Goal: Use online tool/utility: Utilize a website feature to perform a specific function

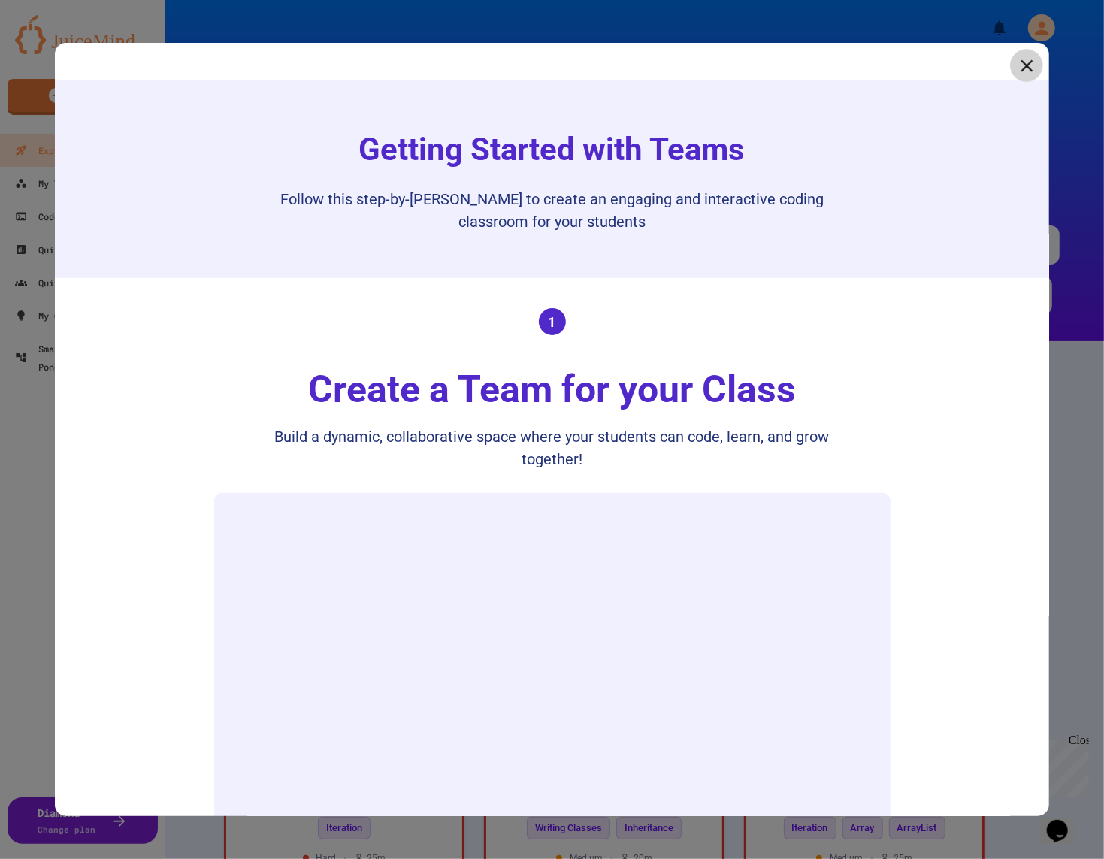
click at [1031, 69] on icon at bounding box center [1026, 66] width 20 height 20
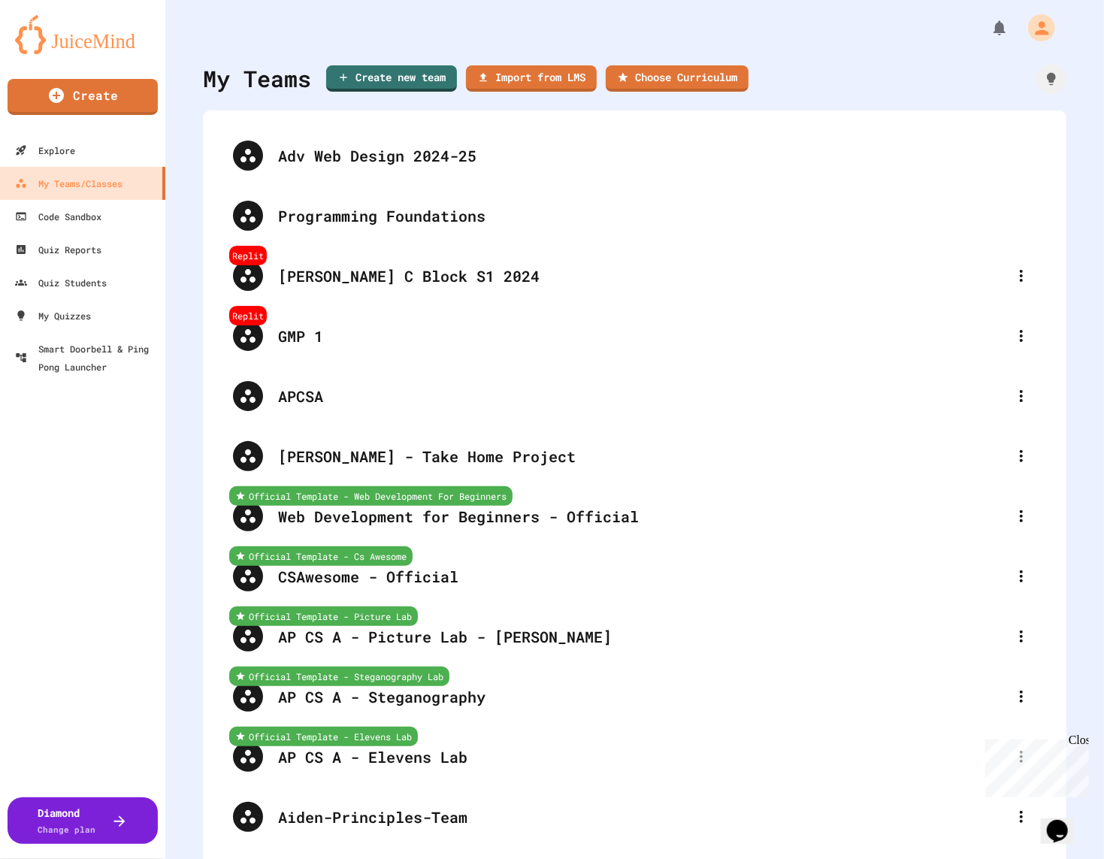
scroll to position [568, 0]
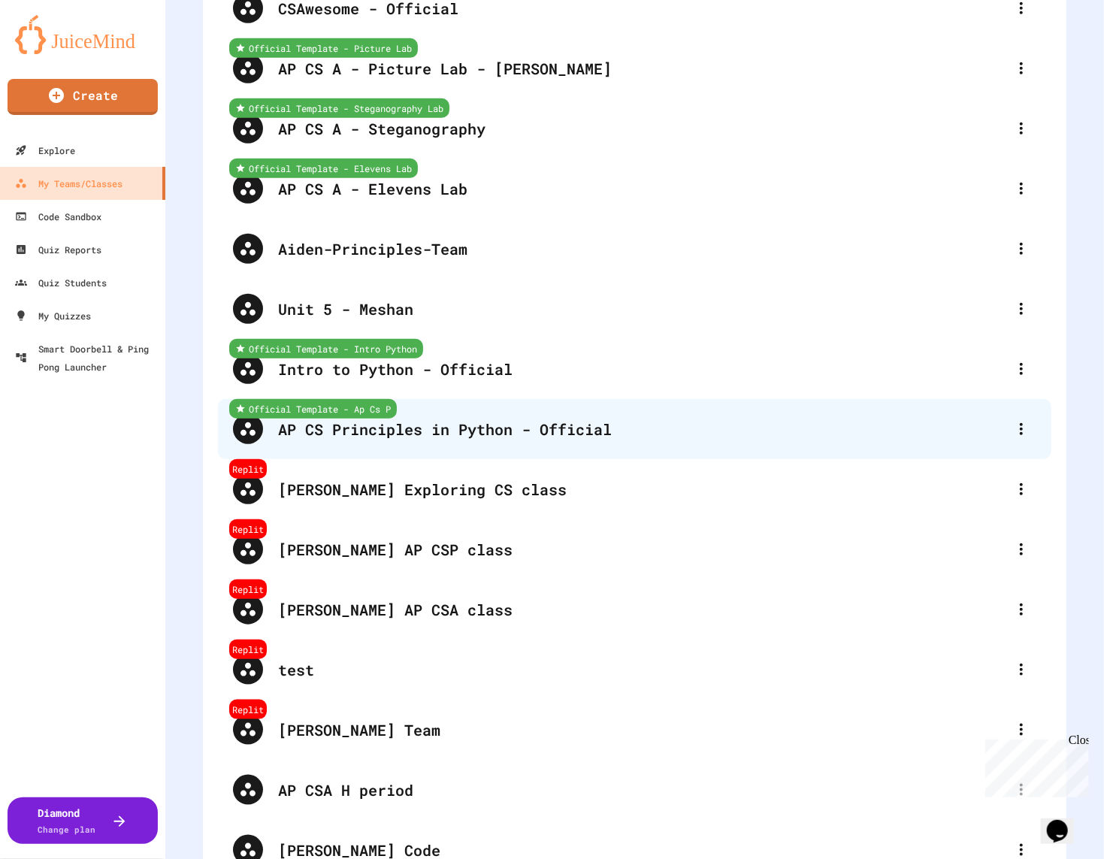
click at [499, 437] on div "AP CS Principles in Python - Official" at bounding box center [642, 429] width 728 height 23
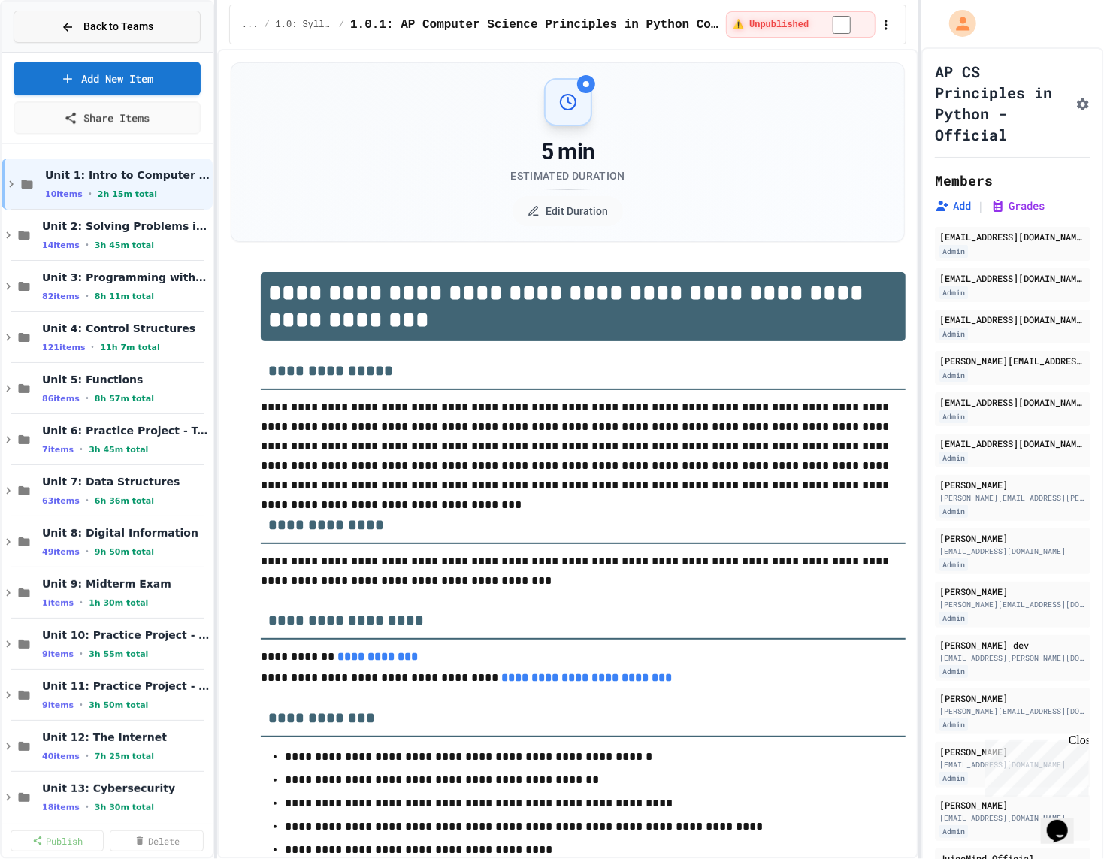
click at [130, 30] on span "Back to Teams" at bounding box center [118, 27] width 70 height 16
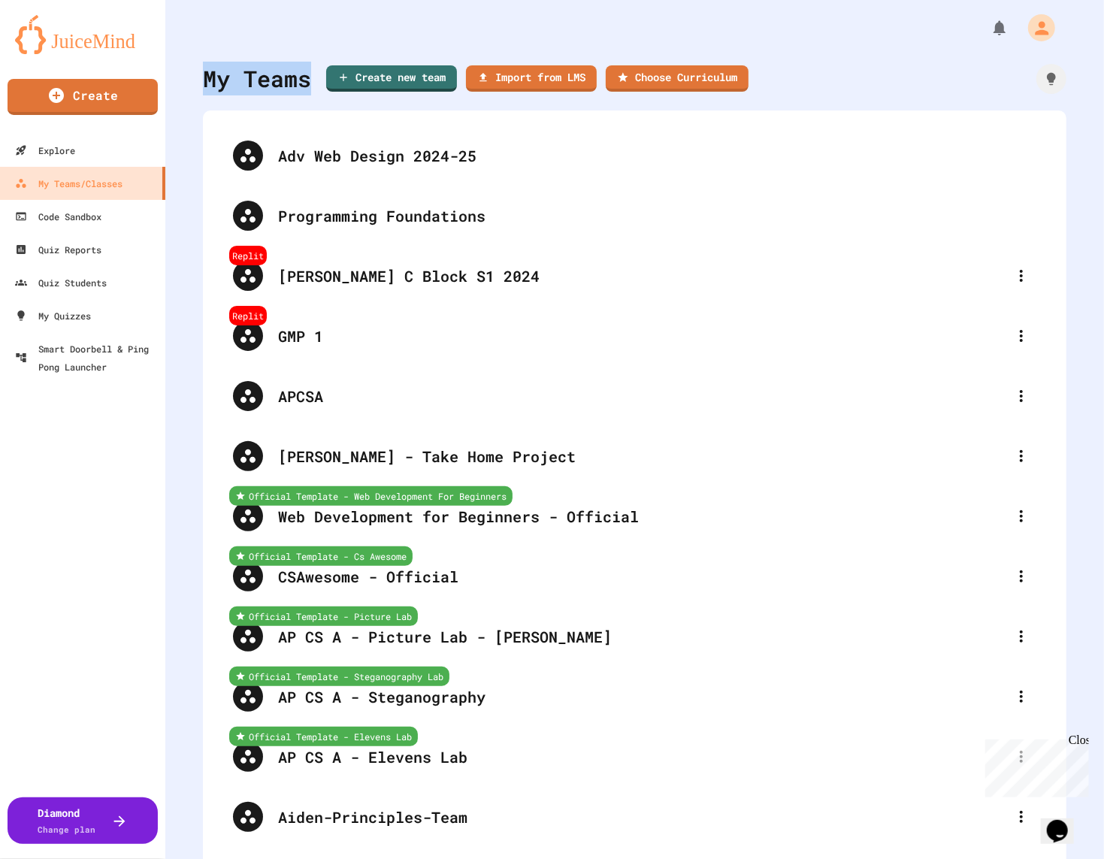
drag, startPoint x: 310, startPoint y: 83, endPoint x: 189, endPoint y: 79, distance: 120.3
click at [189, 79] on div "My Teams Create new team Import from LMS Choose Curriculum Adv Web Design 2024-…" at bounding box center [634, 429] width 938 height 859
click at [203, 67] on div "My Teams" at bounding box center [257, 79] width 108 height 34
drag, startPoint x: 206, startPoint y: 73, endPoint x: 768, endPoint y: 86, distance: 562.1
click at [768, 86] on div "My Teams Create new team Import from LMS Choose Curriculum" at bounding box center [634, 79] width 863 height 34
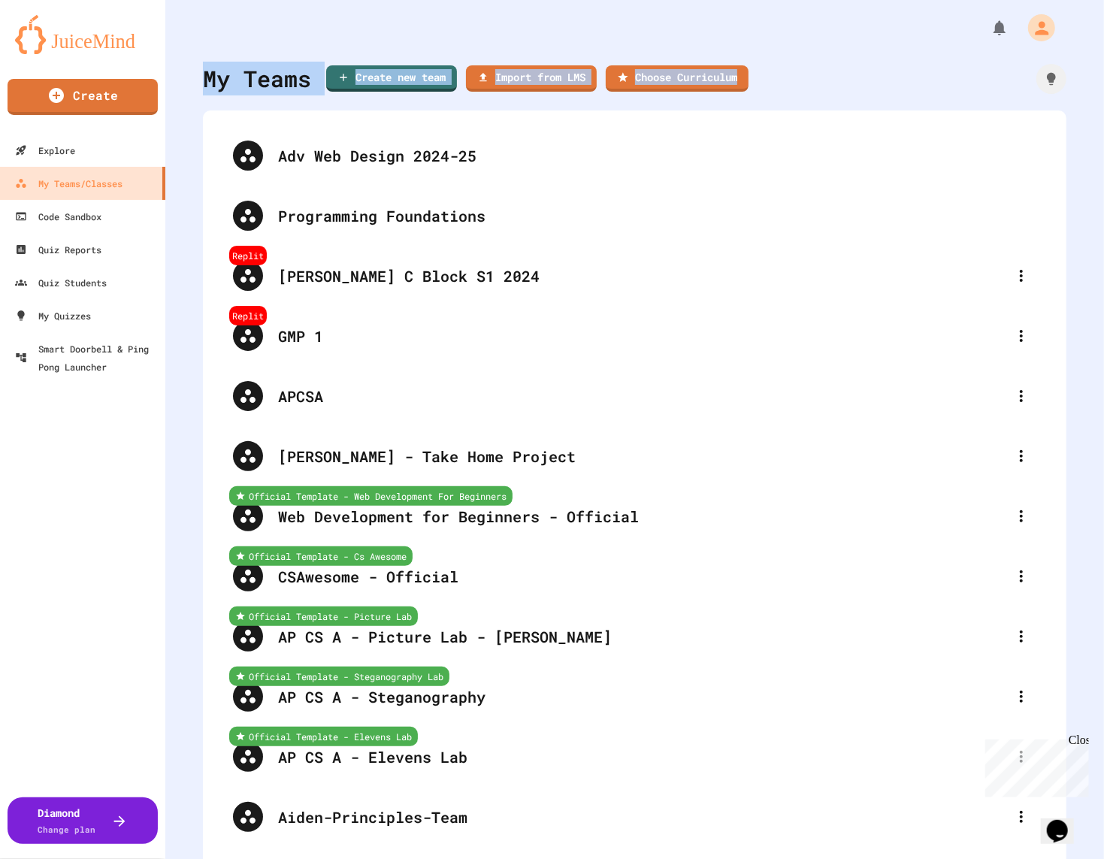
click at [258, 79] on div "My Teams" at bounding box center [257, 79] width 108 height 34
drag, startPoint x: 204, startPoint y: 81, endPoint x: 303, endPoint y: 116, distance: 104.3
click at [303, 116] on div "My Teams Create new team Import from LMS Choose Curriculum Adv Web Design 2024-…" at bounding box center [634, 429] width 938 height 859
click at [285, 74] on div "My Teams" at bounding box center [257, 79] width 108 height 34
drag, startPoint x: 204, startPoint y: 74, endPoint x: 316, endPoint y: 74, distance: 111.2
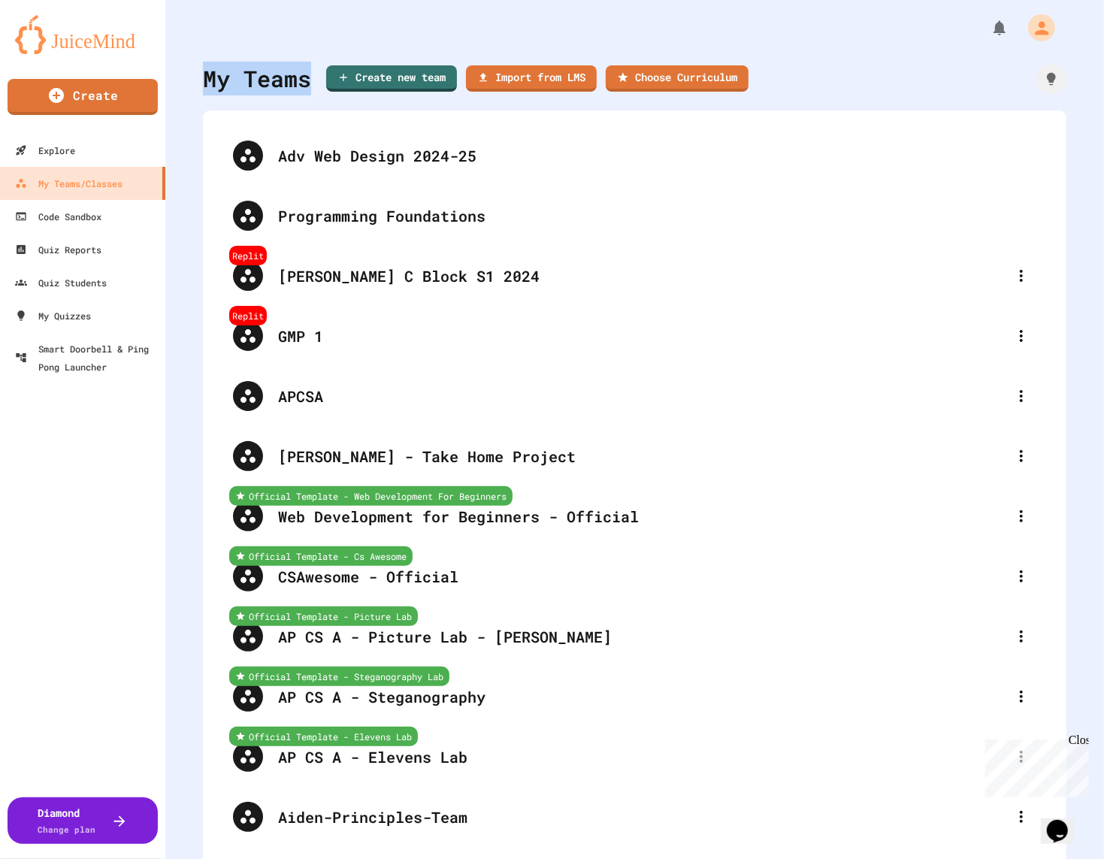
click at [316, 74] on div "My Teams Create new team Import from LMS Choose Curriculum" at bounding box center [475, 79] width 545 height 34
click at [255, 80] on div "My Teams" at bounding box center [257, 79] width 108 height 34
click at [908, 65] on div "My Teams Create new team Import from LMS Choose Curriculum" at bounding box center [634, 79] width 863 height 34
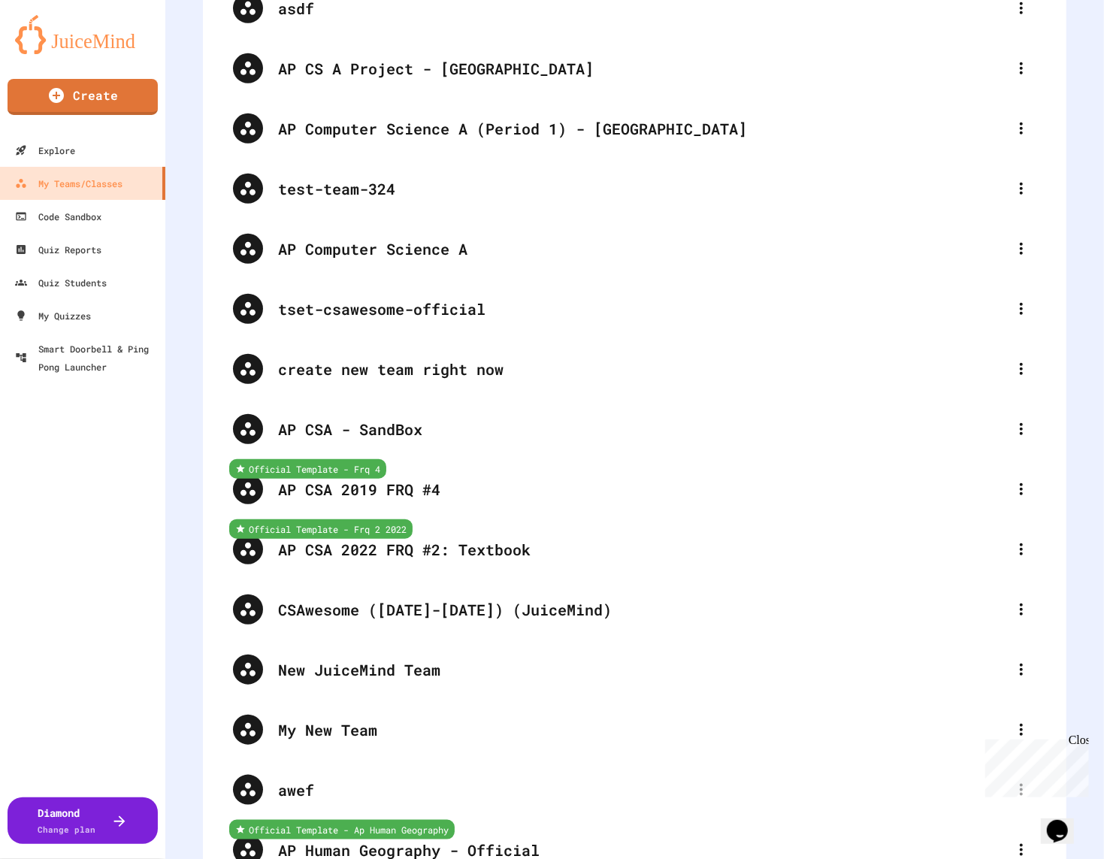
scroll to position [3212, 0]
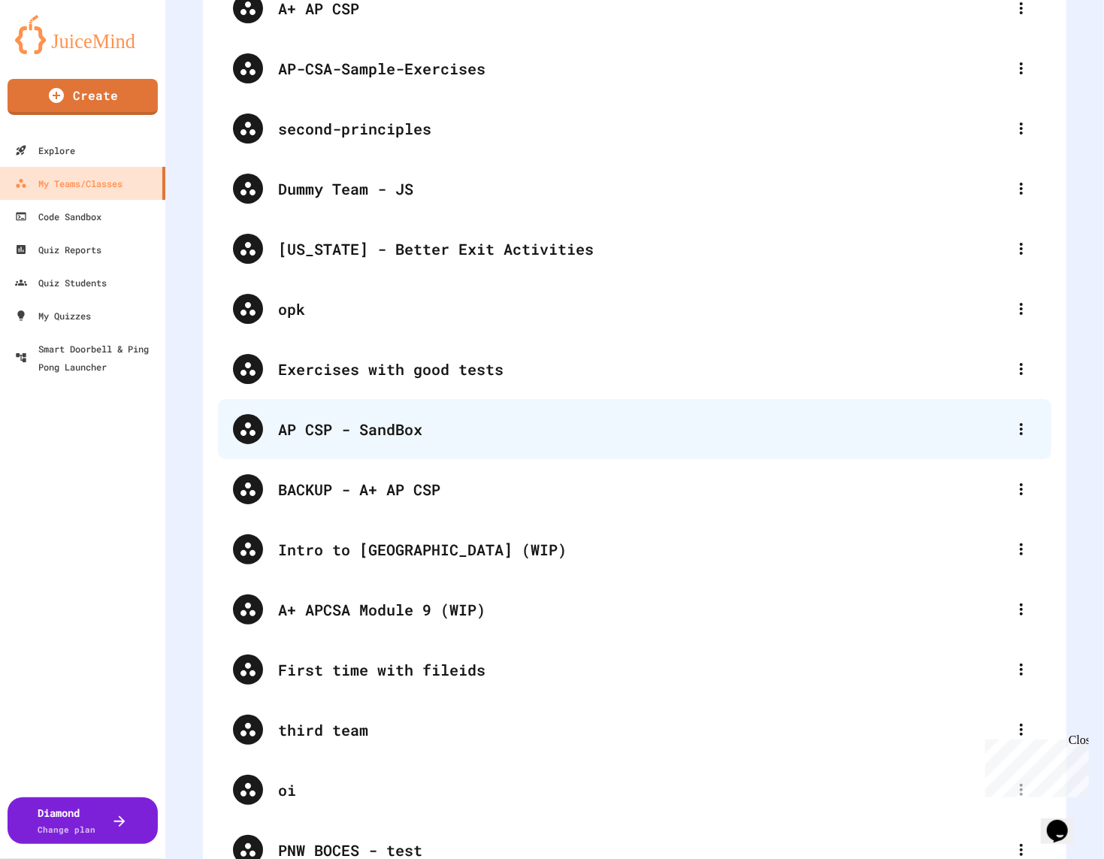
click at [450, 436] on div "AP CSP - SandBox" at bounding box center [642, 429] width 728 height 23
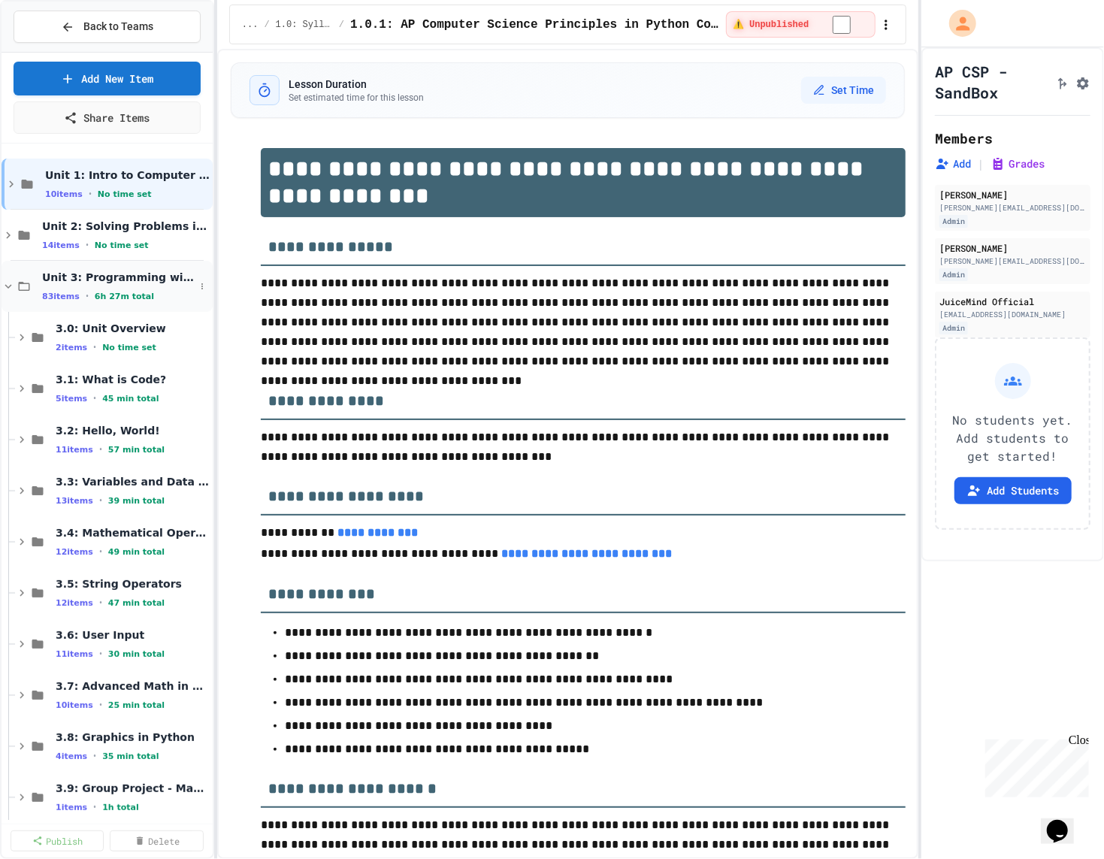
click at [78, 270] on span "Unit 3: Programming with Python" at bounding box center [118, 277] width 153 height 14
click at [84, 319] on div "Unit 4: Control Structures 124 items • 7h 43m total" at bounding box center [107, 337] width 211 height 51
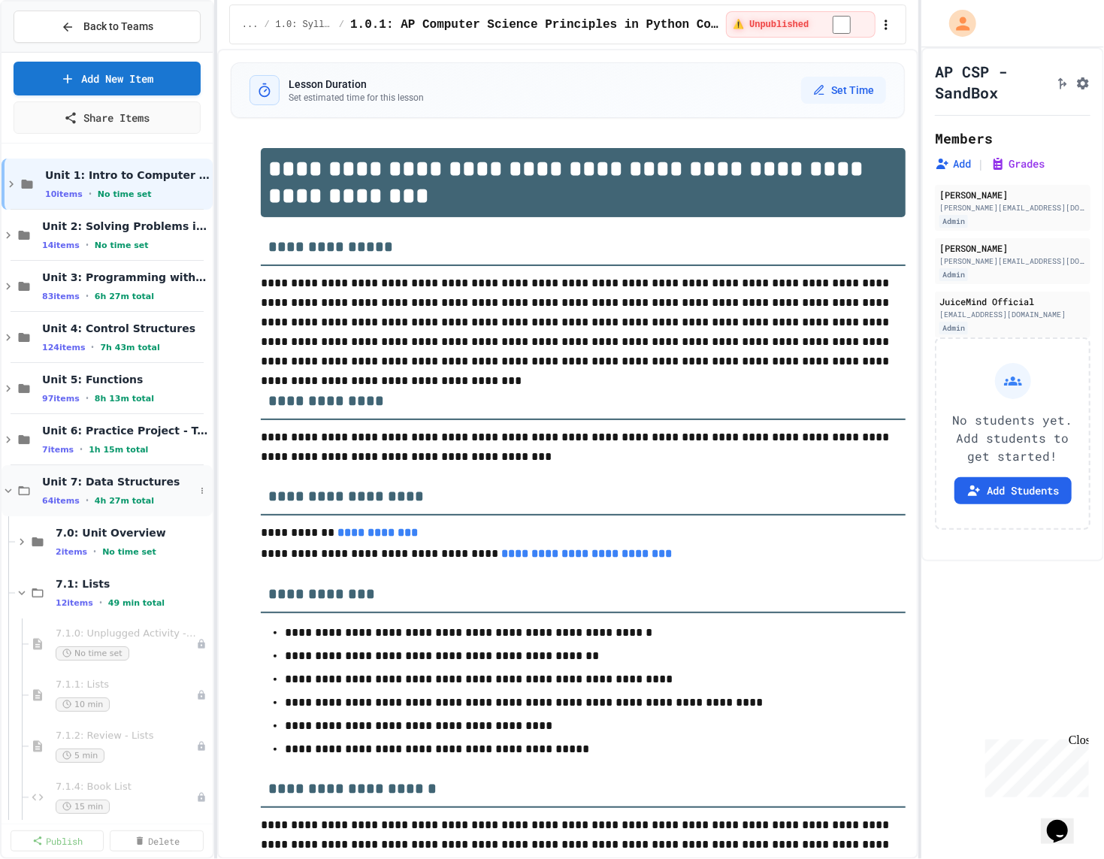
click at [77, 475] on span "Unit 7: Data Structures" at bounding box center [118, 482] width 153 height 14
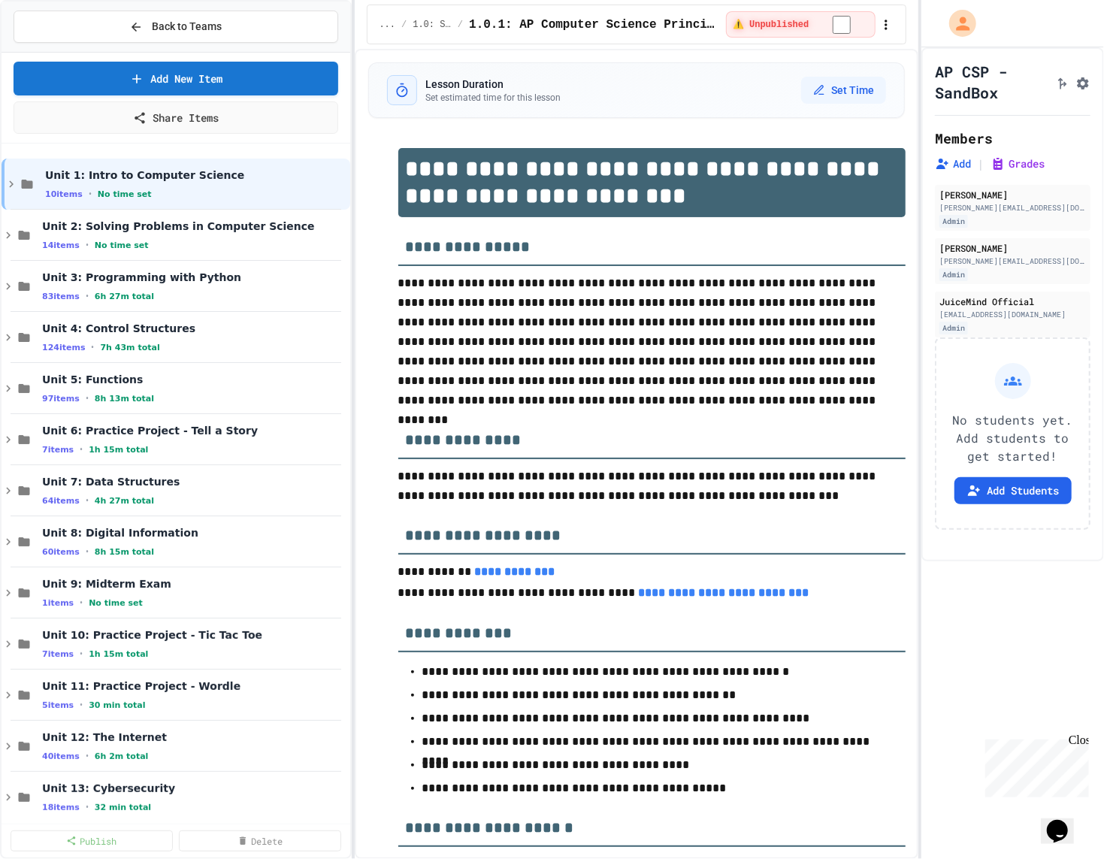
click at [351, 256] on div "Back to Teams Add New Item Share Items Unit 1: Intro to Computer Science 10 ite…" at bounding box center [552, 429] width 1104 height 859
click at [201, 476] on span "Unit 7: Data Structures" at bounding box center [187, 482] width 290 height 14
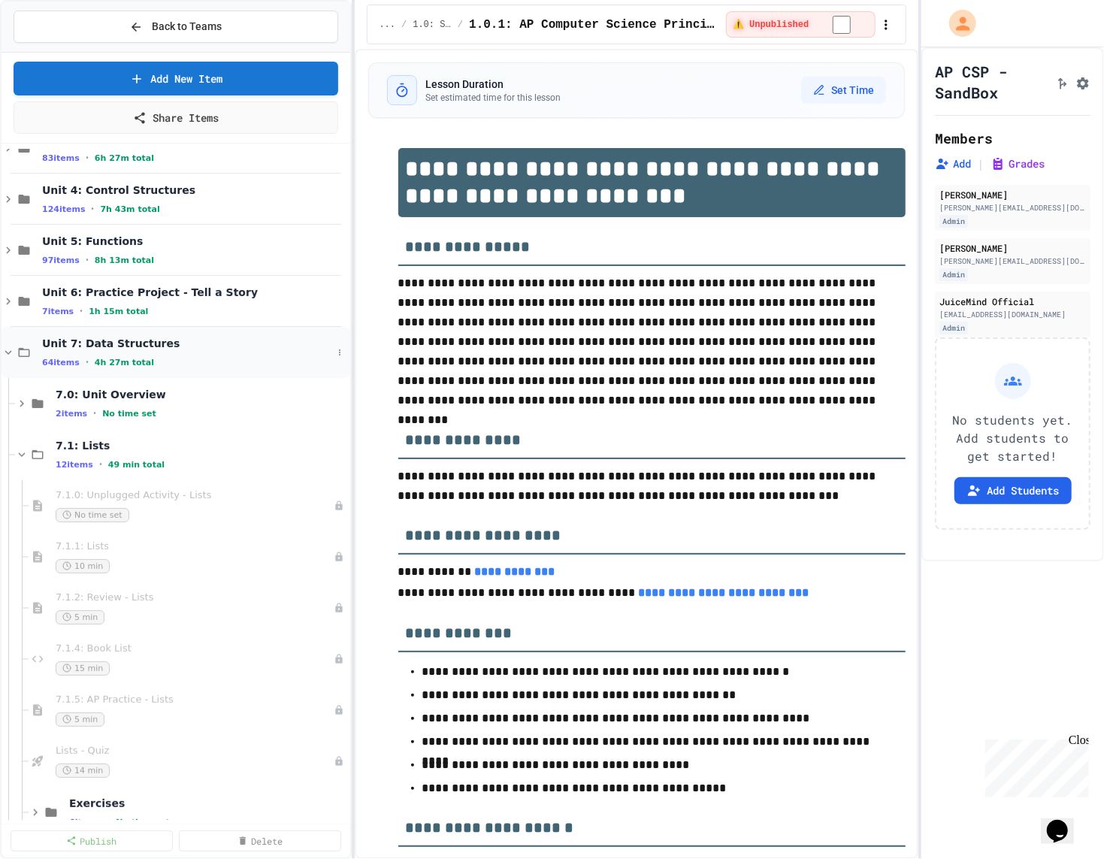
scroll to position [243, 0]
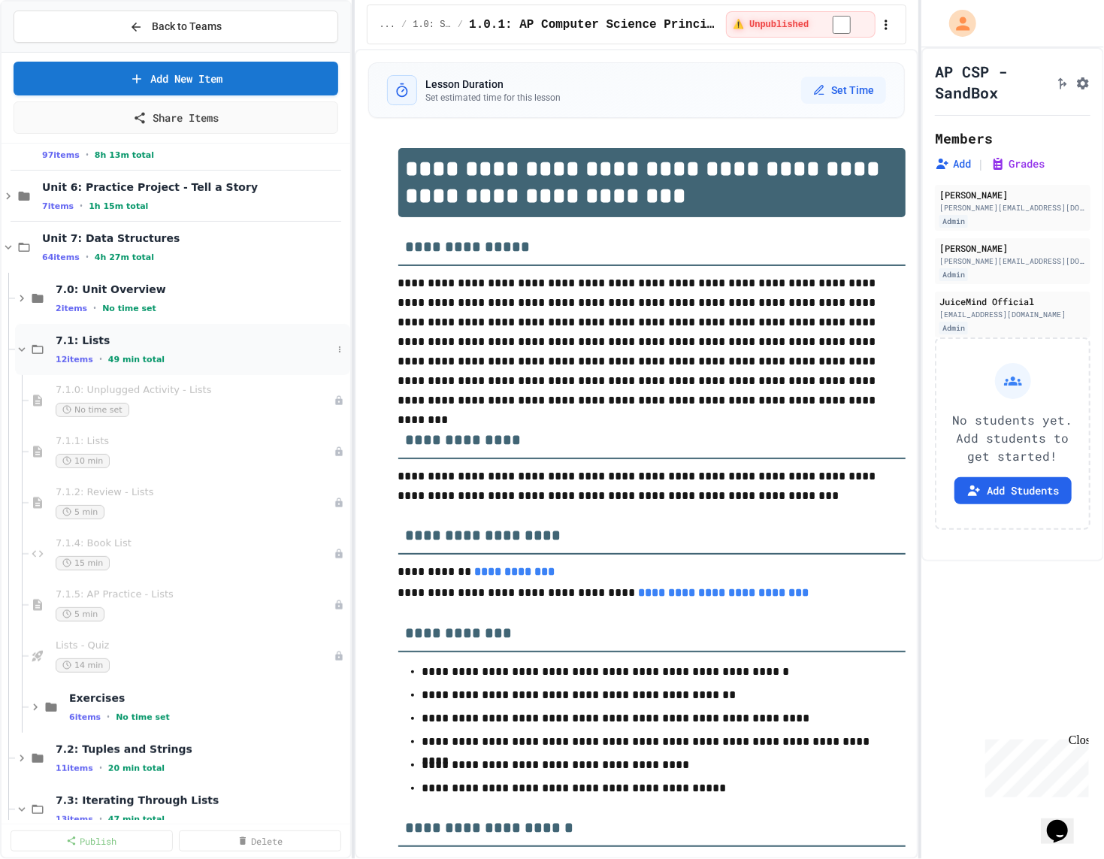
click at [129, 328] on div "7.1: Lists 12 items • 49 min total" at bounding box center [182, 349] width 335 height 51
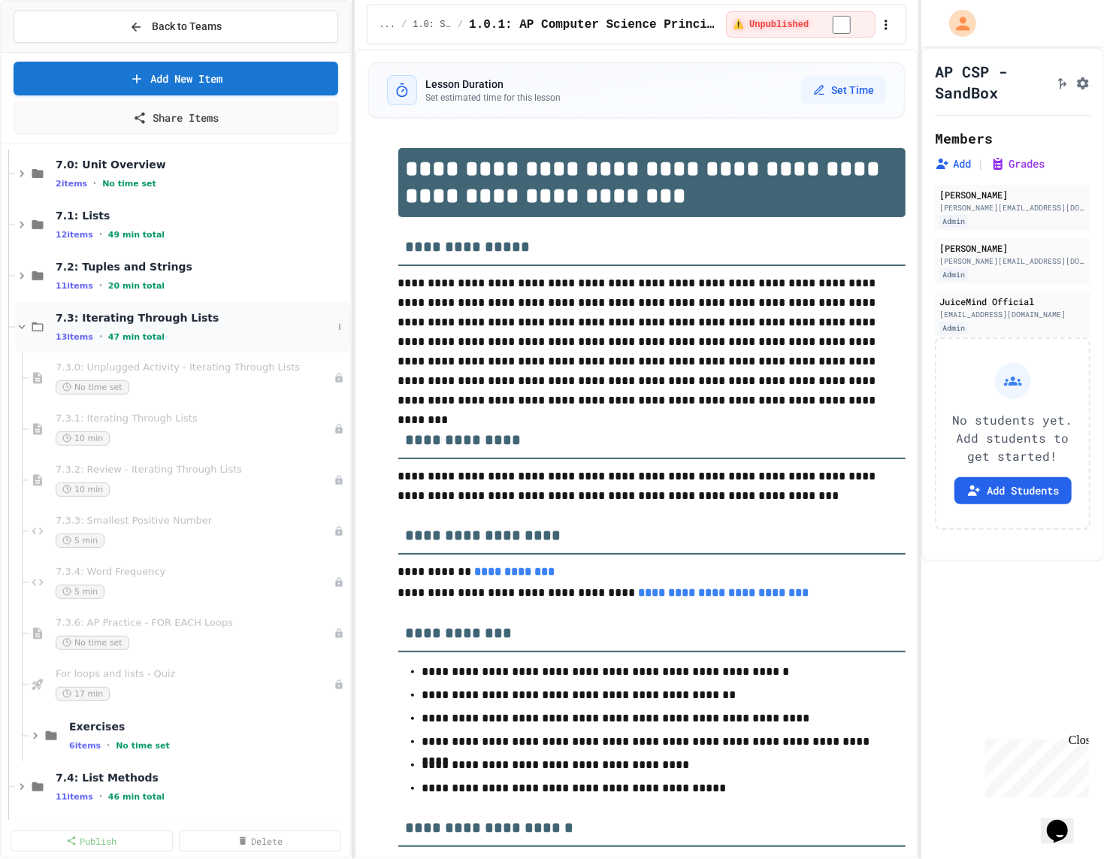
scroll to position [359, 0]
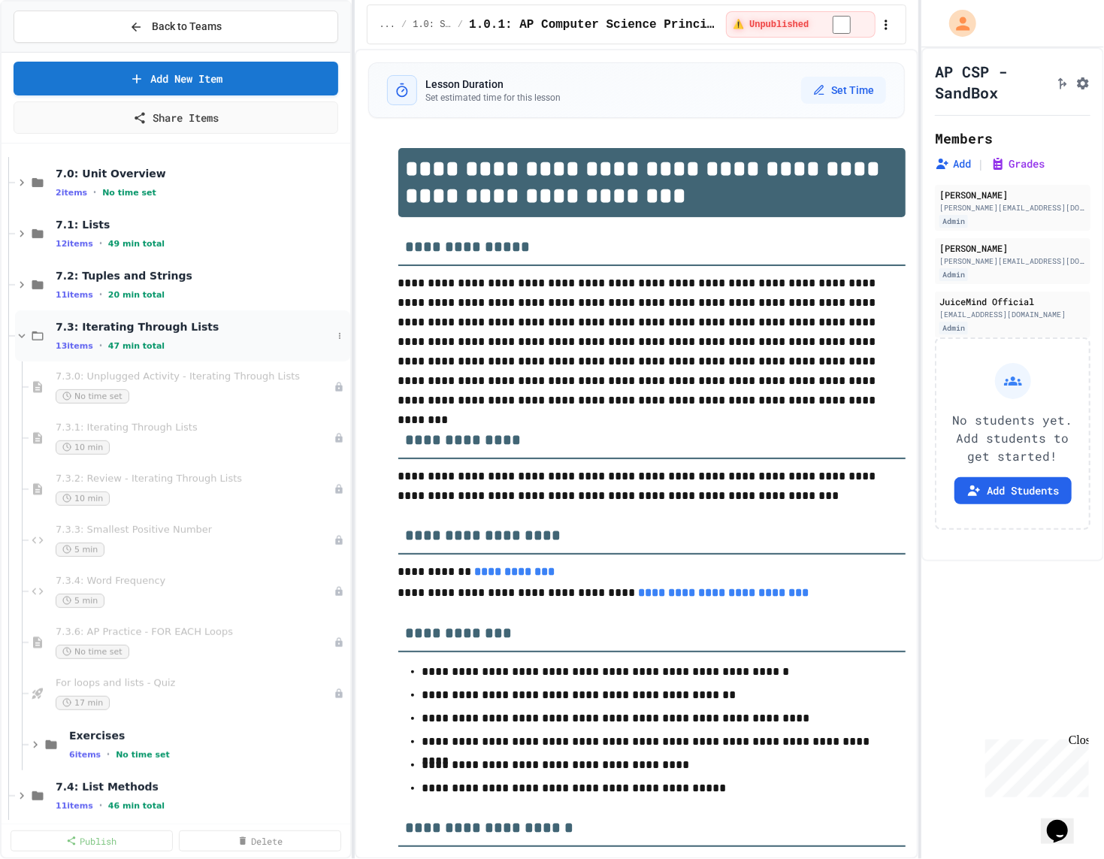
click at [128, 320] on span "7.3: Iterating Through Lists" at bounding box center [194, 327] width 276 height 14
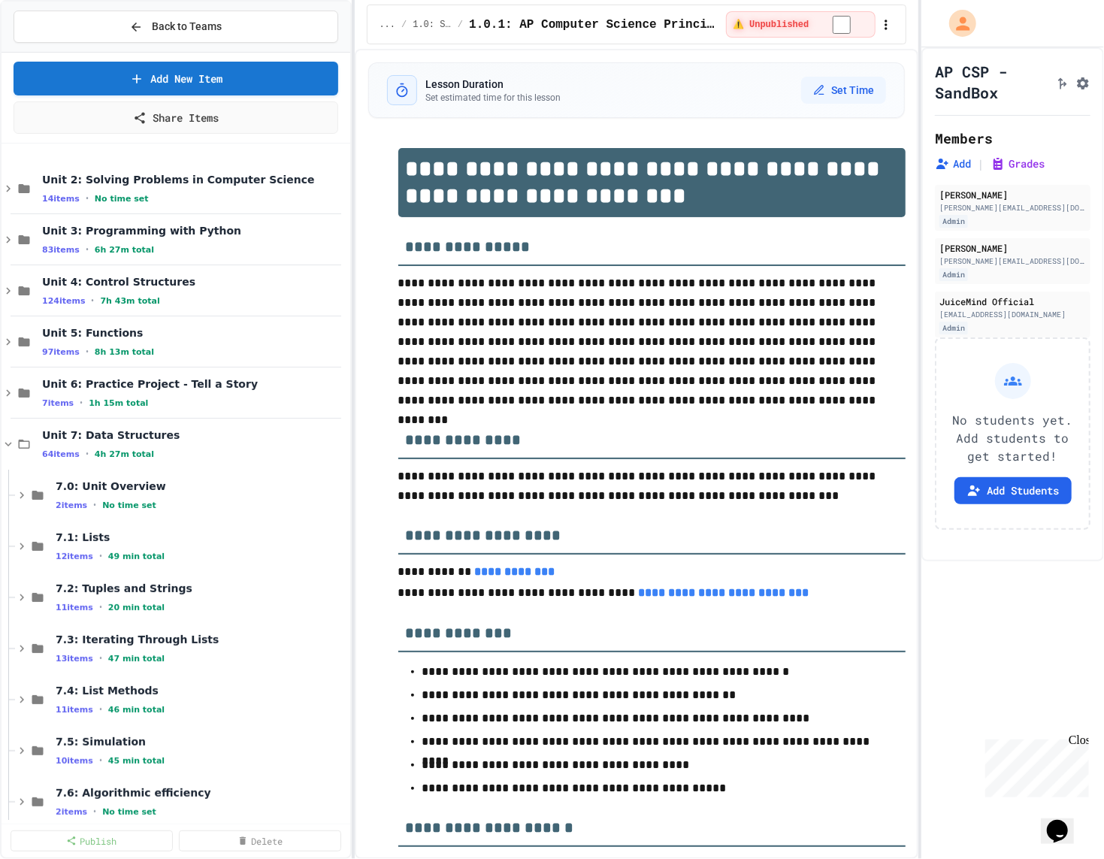
scroll to position [0, 0]
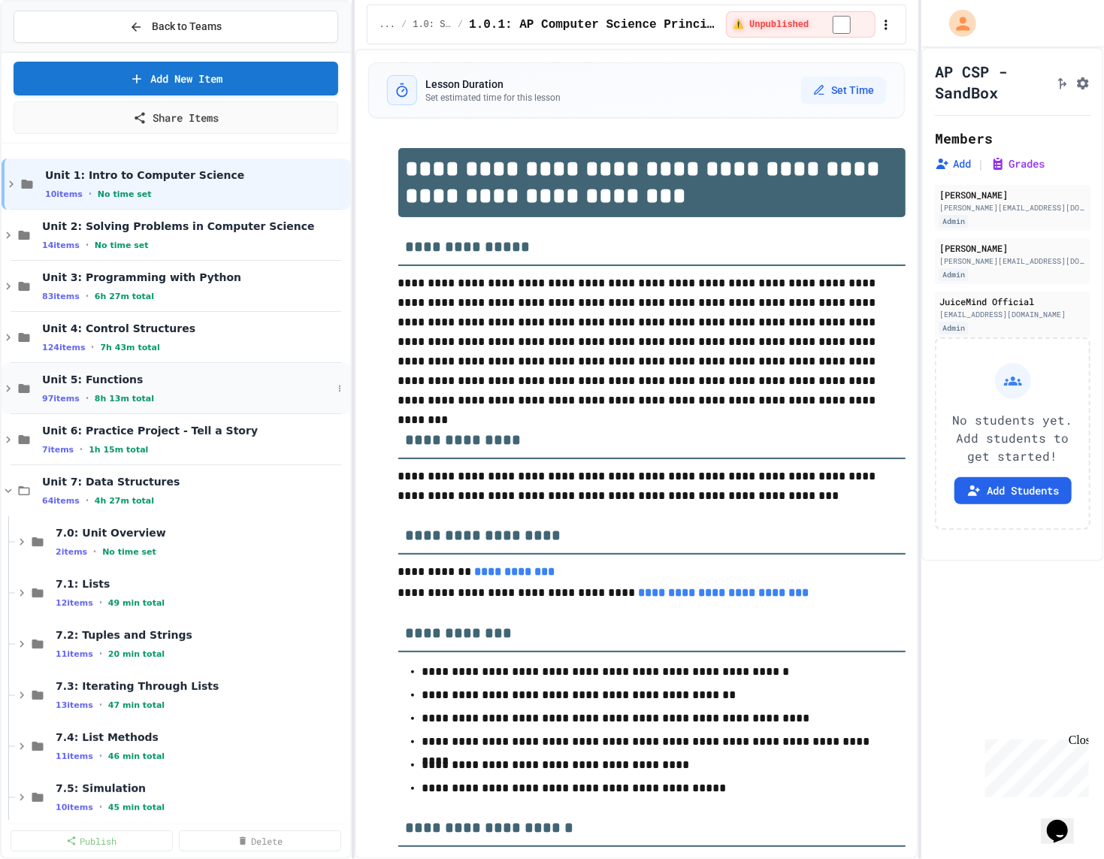
click at [106, 373] on span "Unit 5: Functions" at bounding box center [187, 380] width 290 height 14
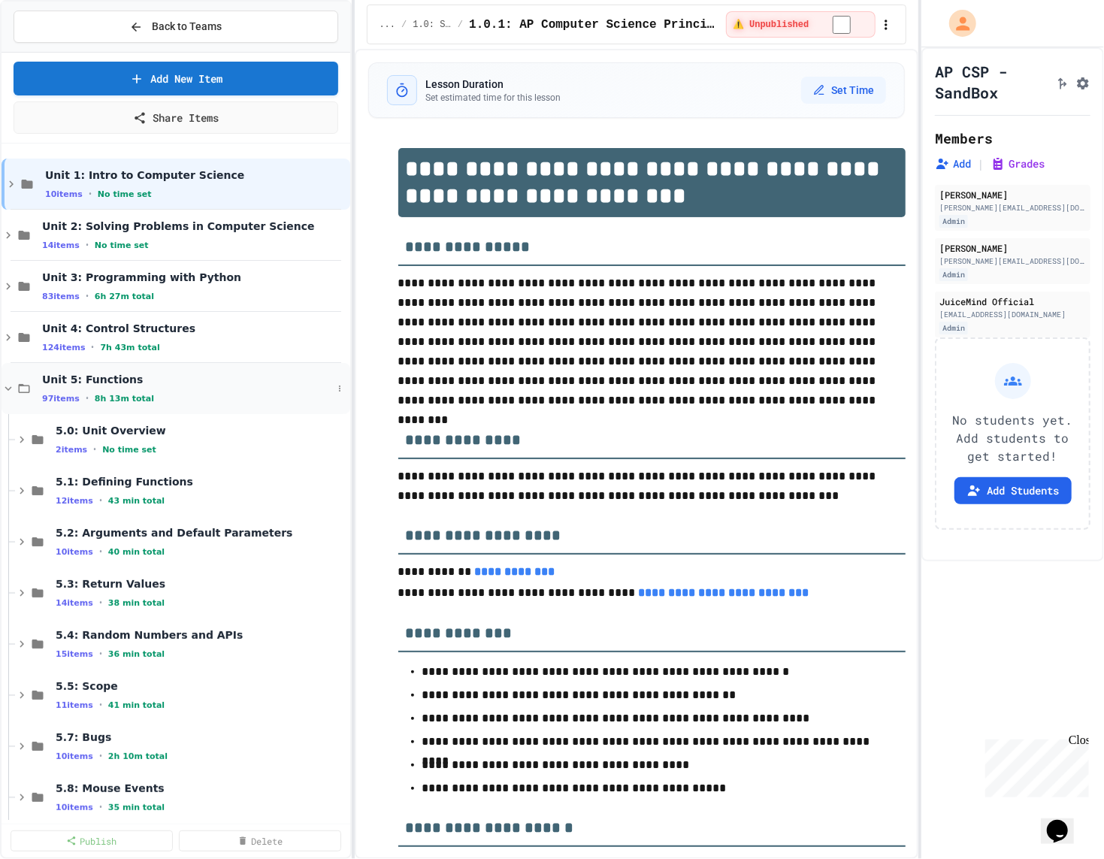
click at [106, 374] on span "Unit 5: Functions" at bounding box center [187, 380] width 290 height 14
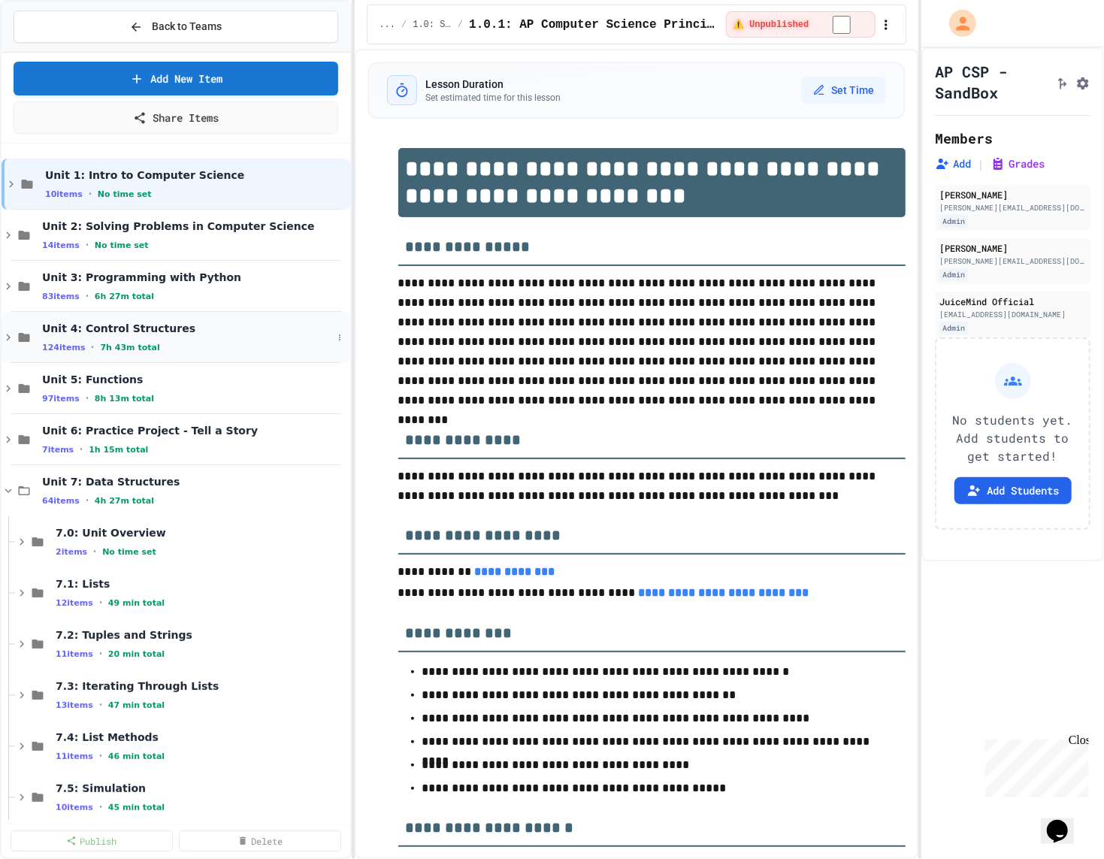
click at [110, 313] on div "Unit 4: Control Structures 124 items • 7h 43m total" at bounding box center [176, 337] width 349 height 51
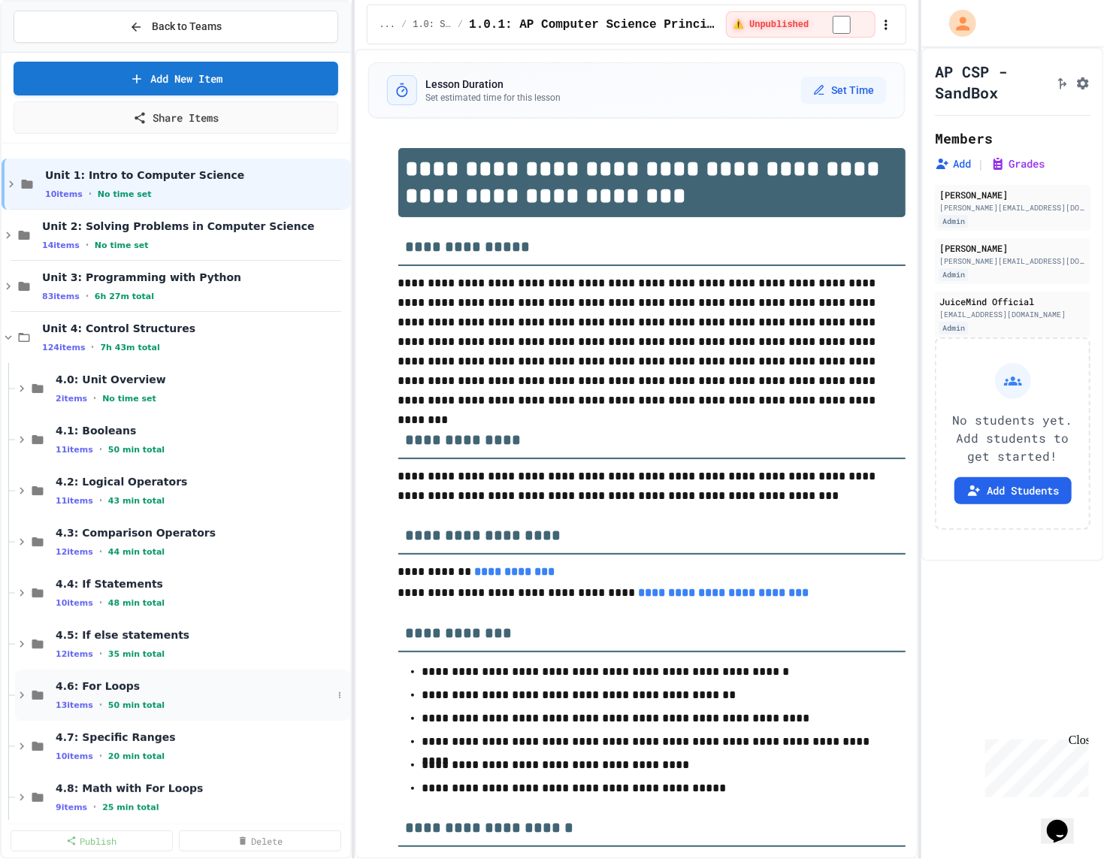
click at [73, 705] on span "13 items" at bounding box center [75, 705] width 38 height 10
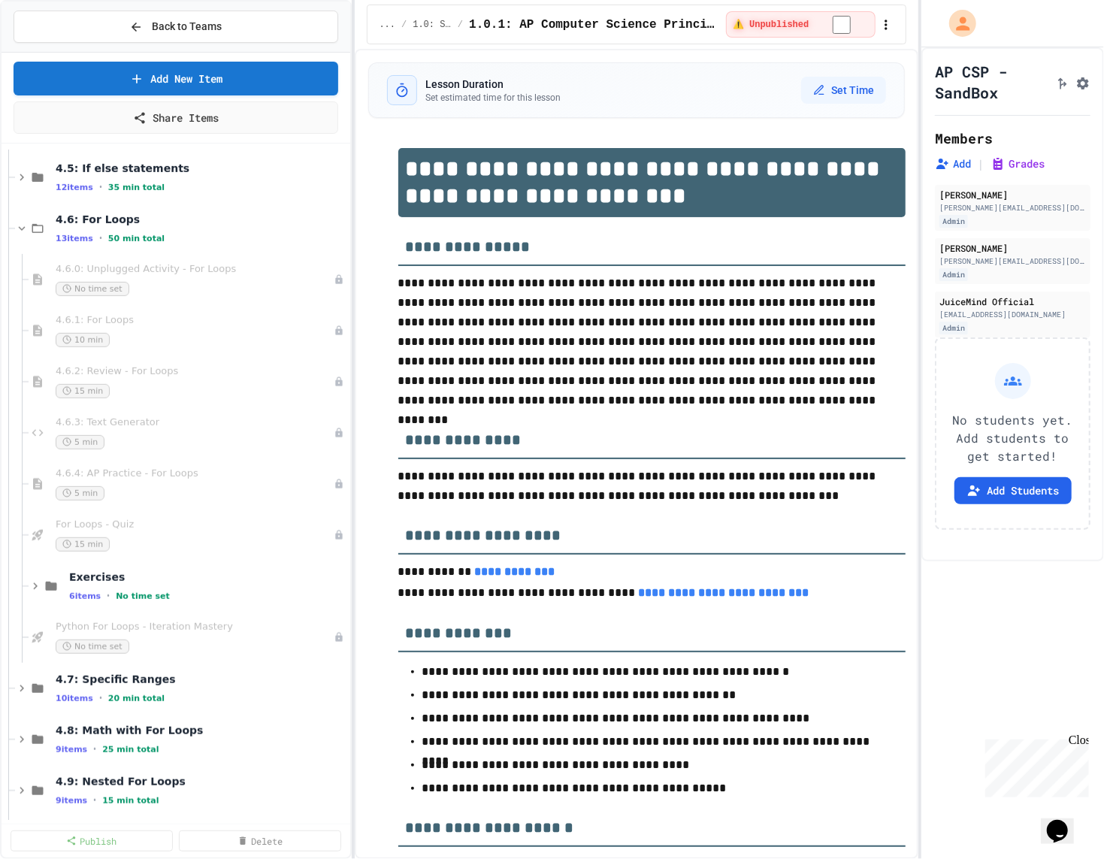
scroll to position [497, 0]
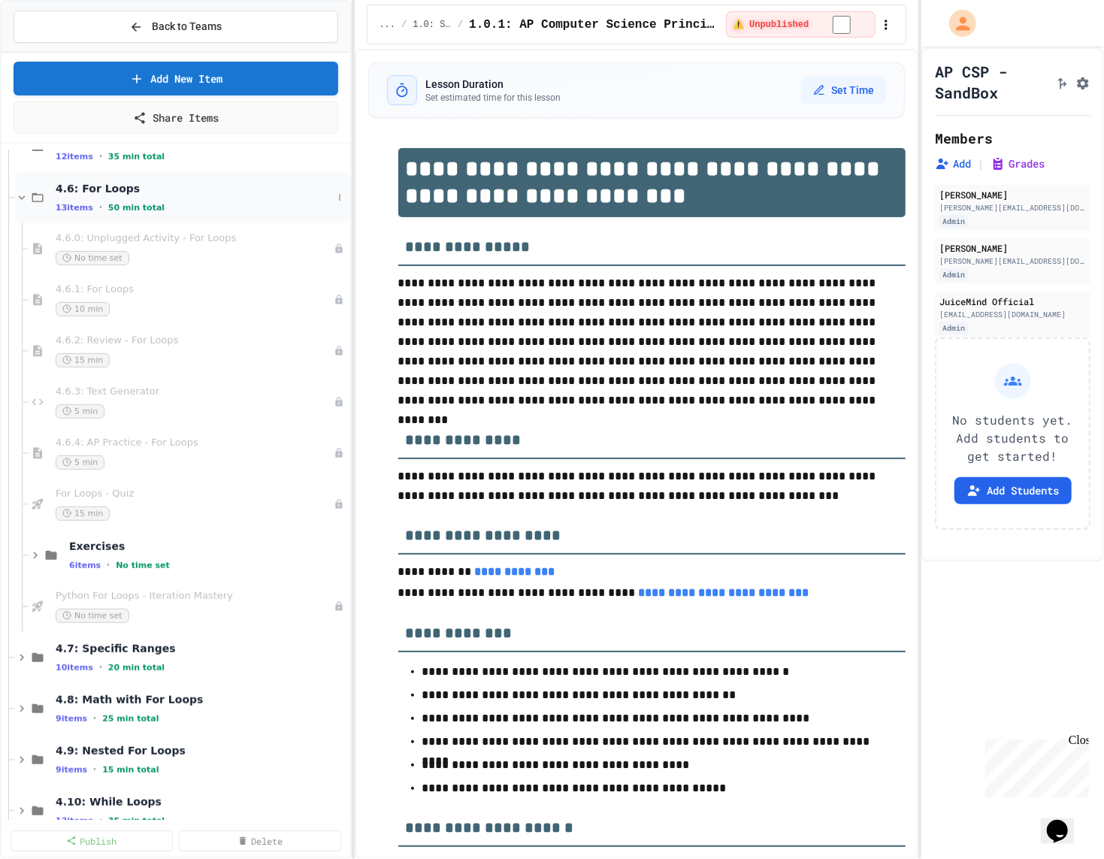
click at [104, 201] on div "13 items • 50 min total" at bounding box center [194, 207] width 276 height 12
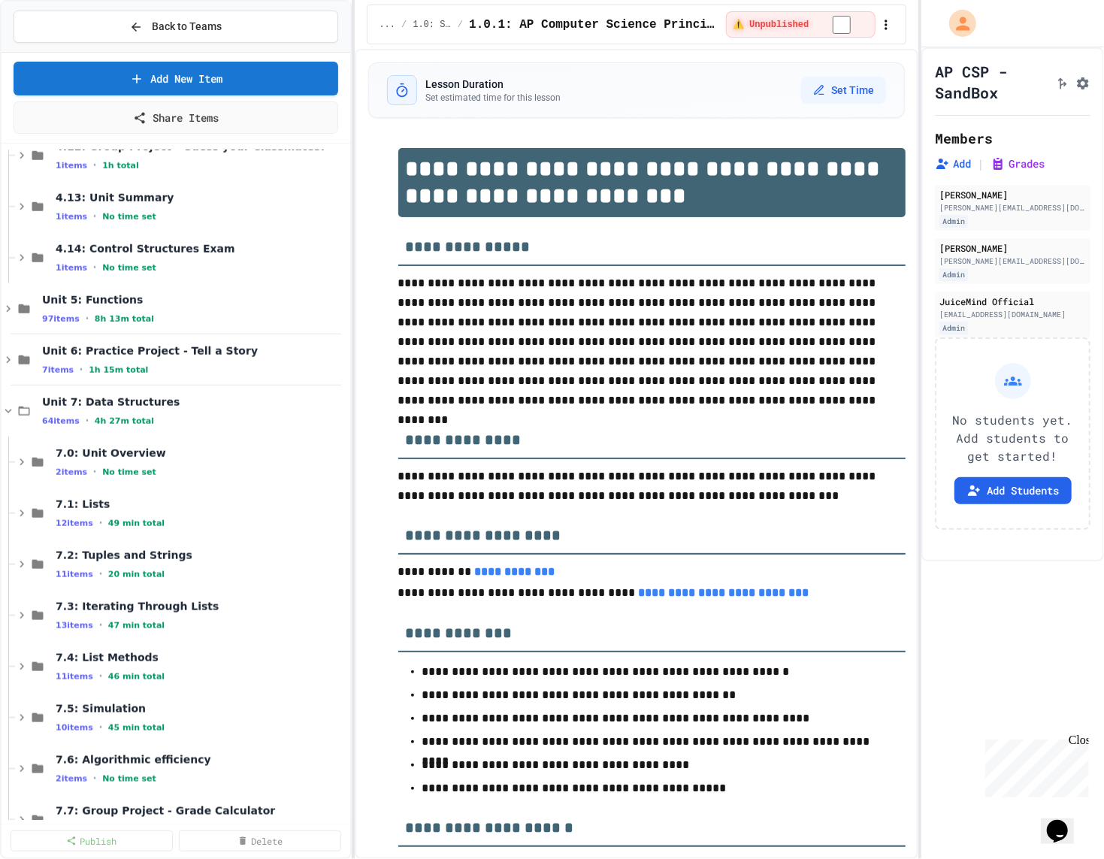
scroll to position [858, 0]
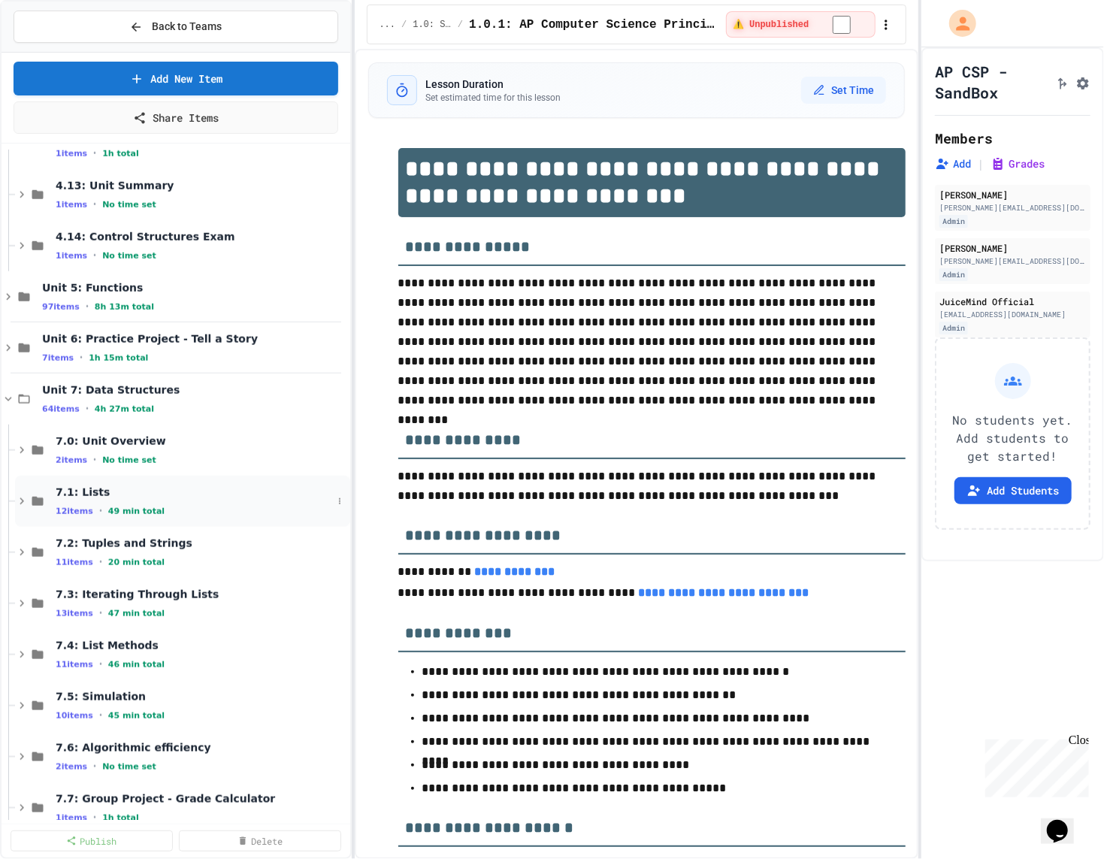
click at [143, 485] on span "7.1: Lists" at bounding box center [194, 492] width 276 height 14
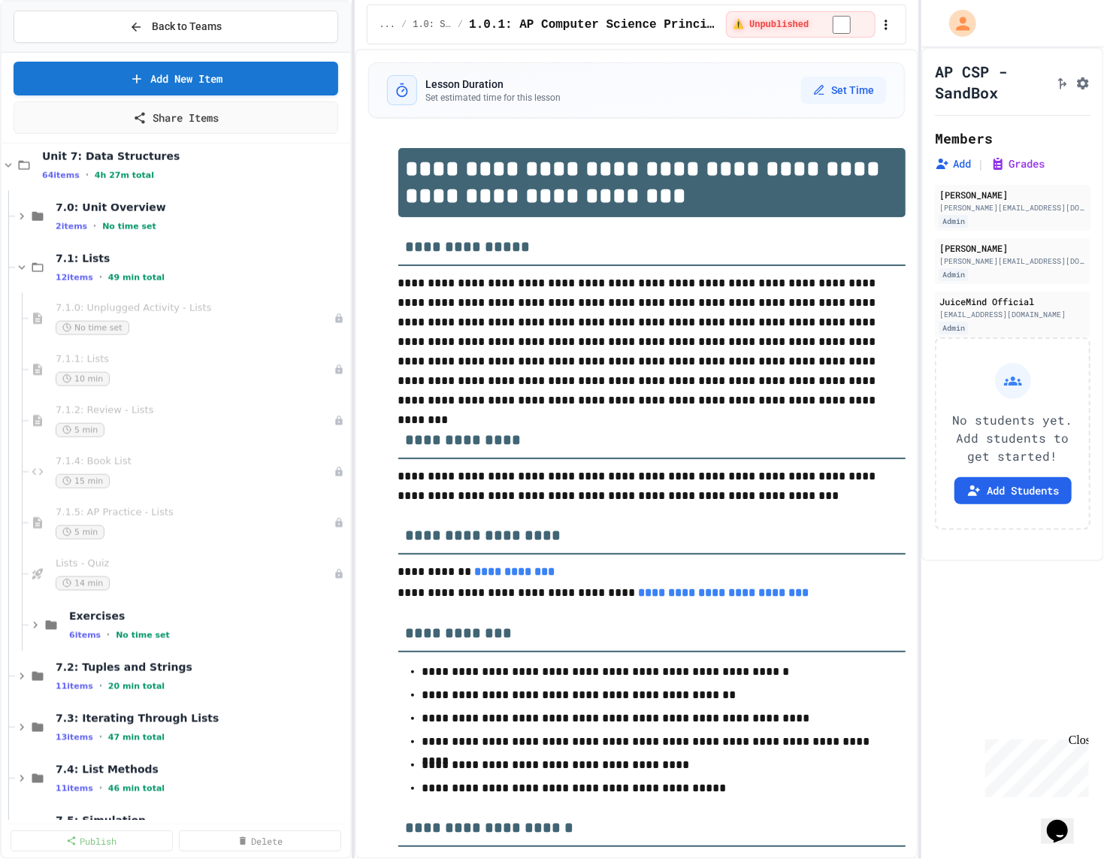
scroll to position [1095, 0]
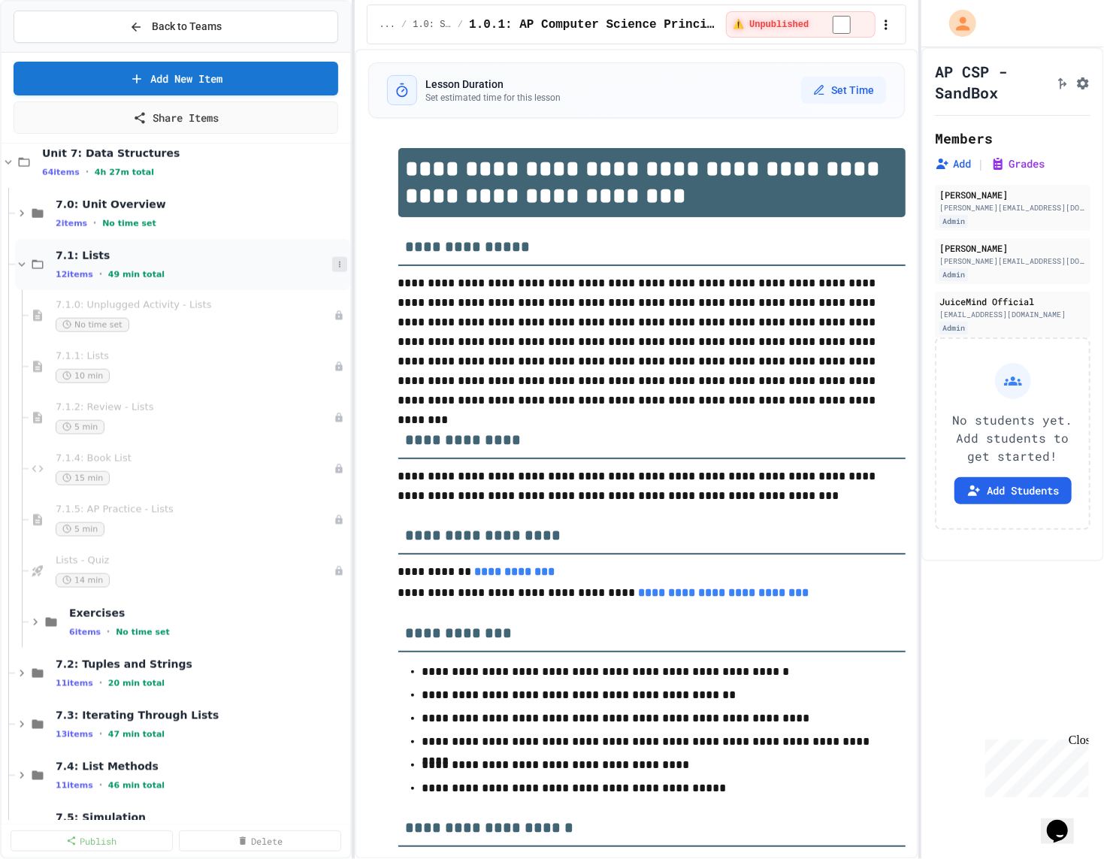
click at [340, 263] on icon at bounding box center [339, 264] width 9 height 9
click at [328, 291] on button "Add Item" at bounding box center [305, 290] width 106 height 27
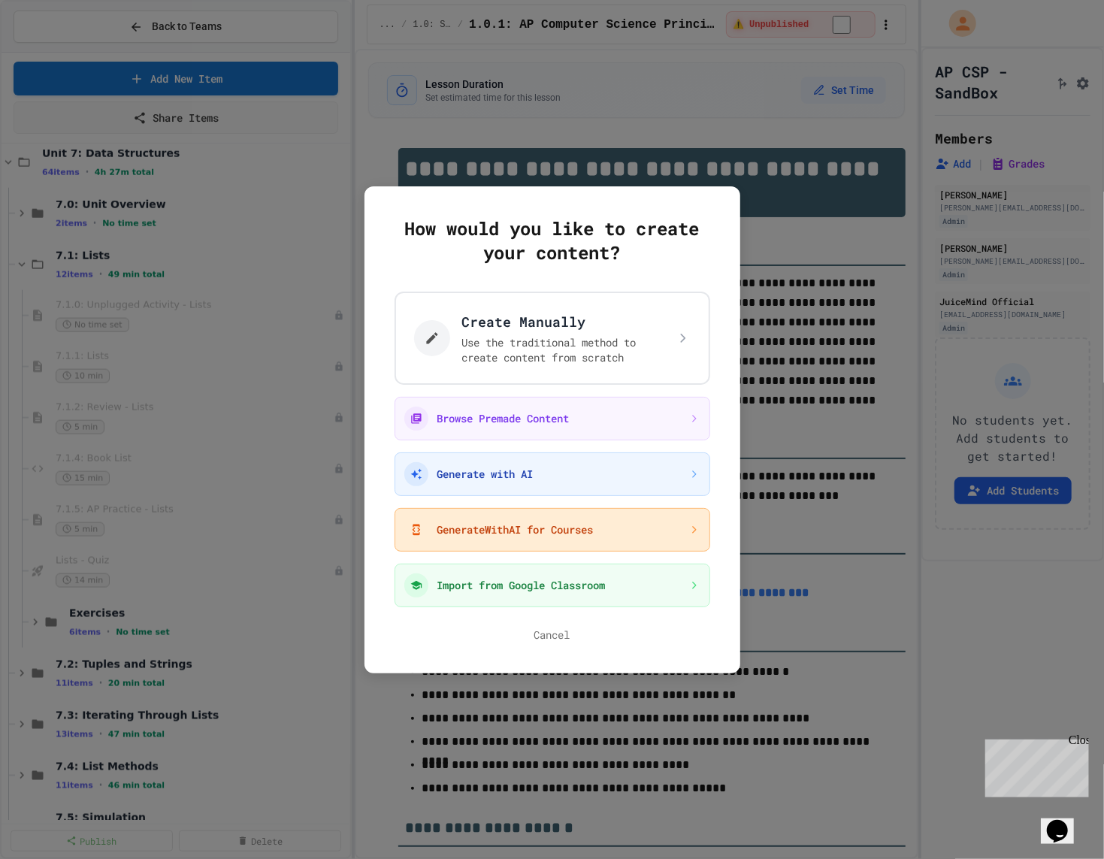
click at [513, 523] on button "GenerateWithAI for Courses" at bounding box center [552, 530] width 316 height 44
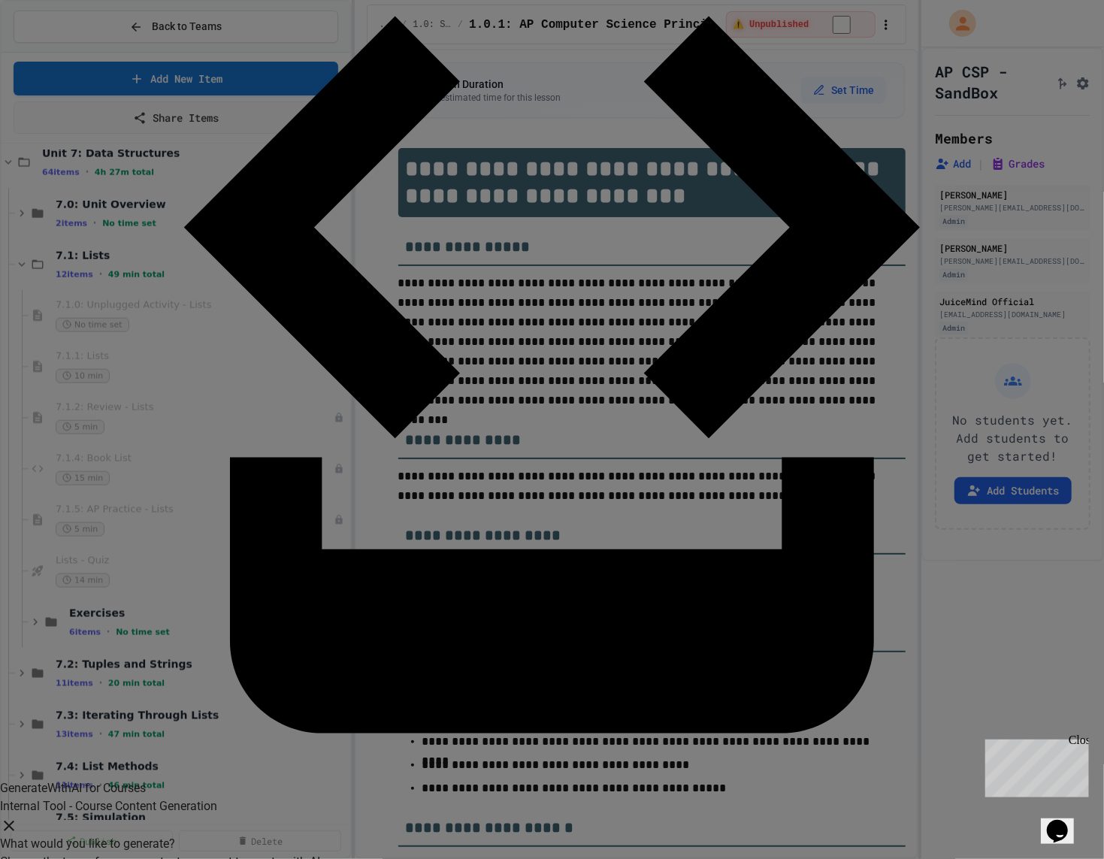
scroll to position [270, 0]
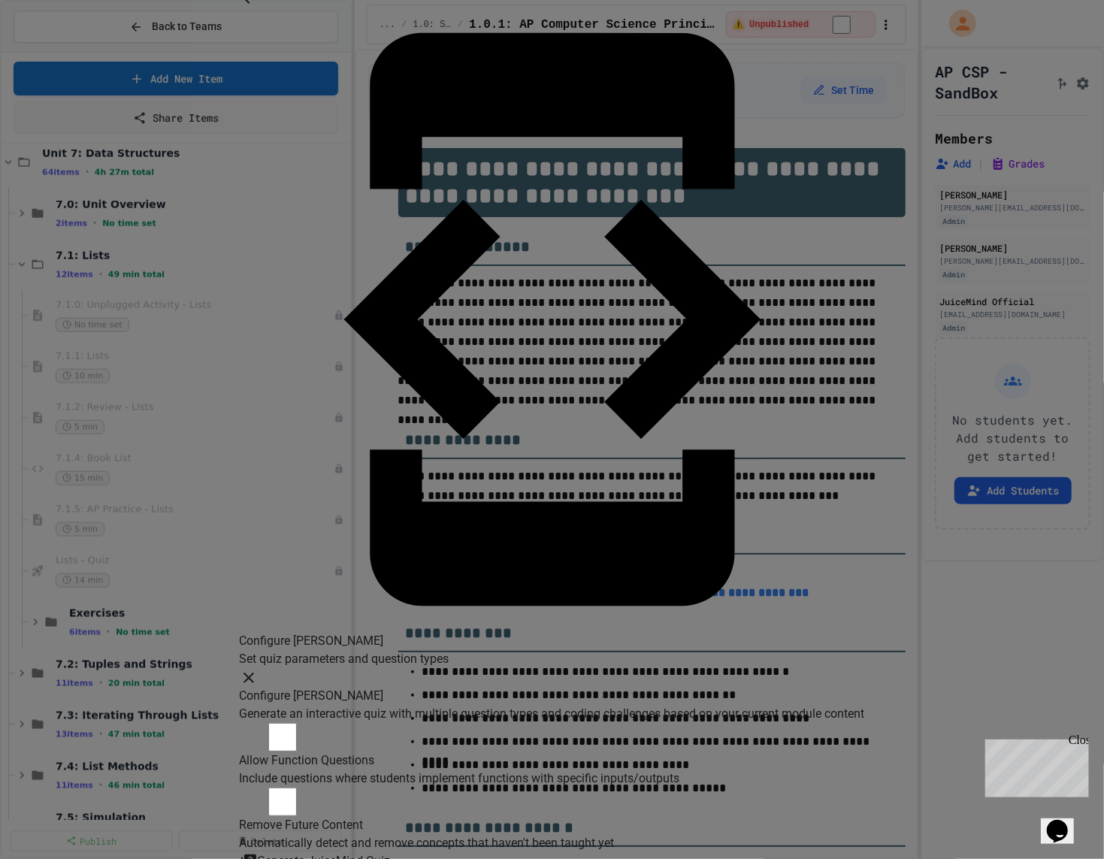
click at [391, 852] on button "Generate JuiceMind Quiz" at bounding box center [315, 861] width 151 height 19
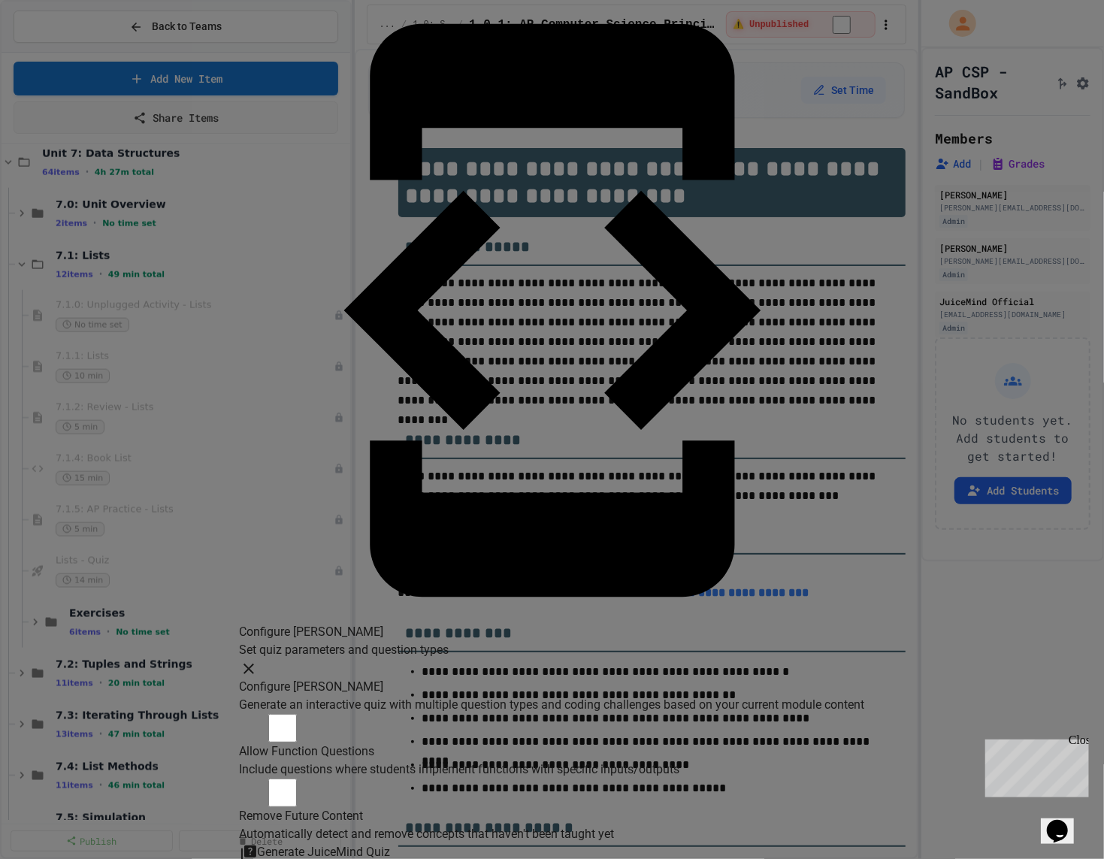
click at [258, 660] on icon "button" at bounding box center [249, 669] width 18 height 18
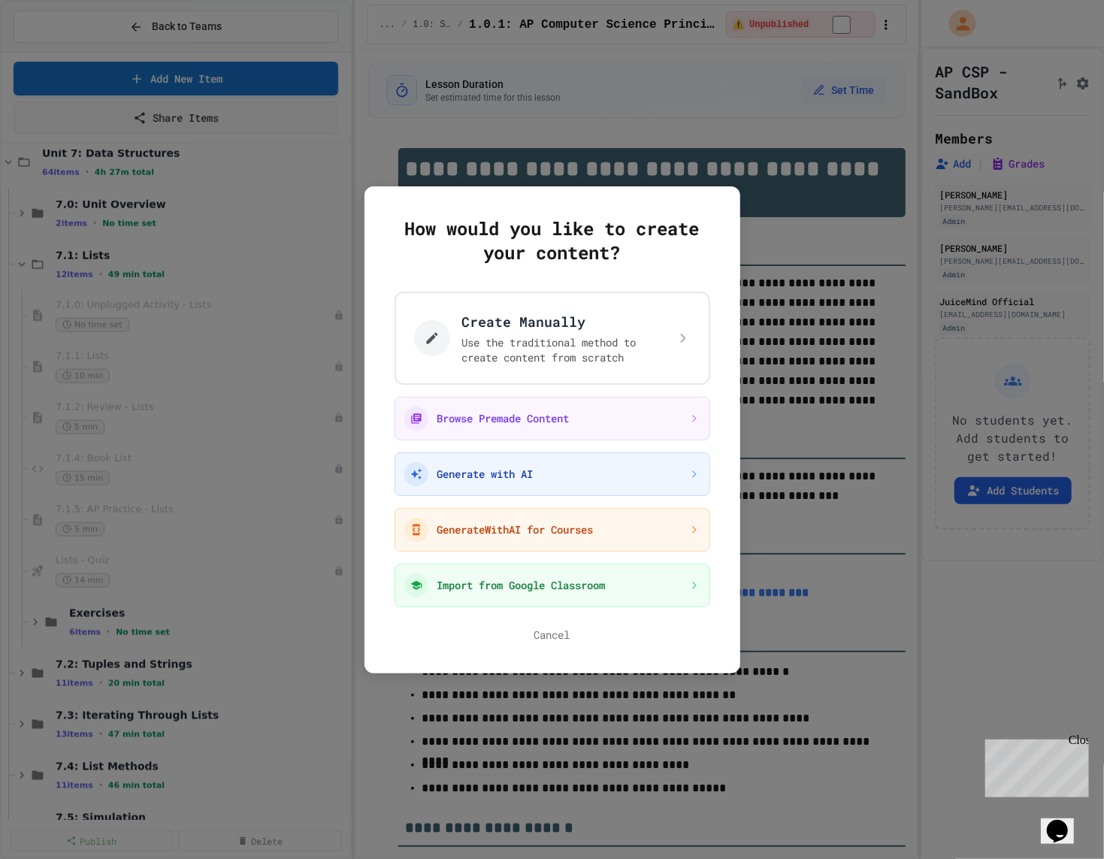
click at [554, 108] on div at bounding box center [552, 429] width 1104 height 859
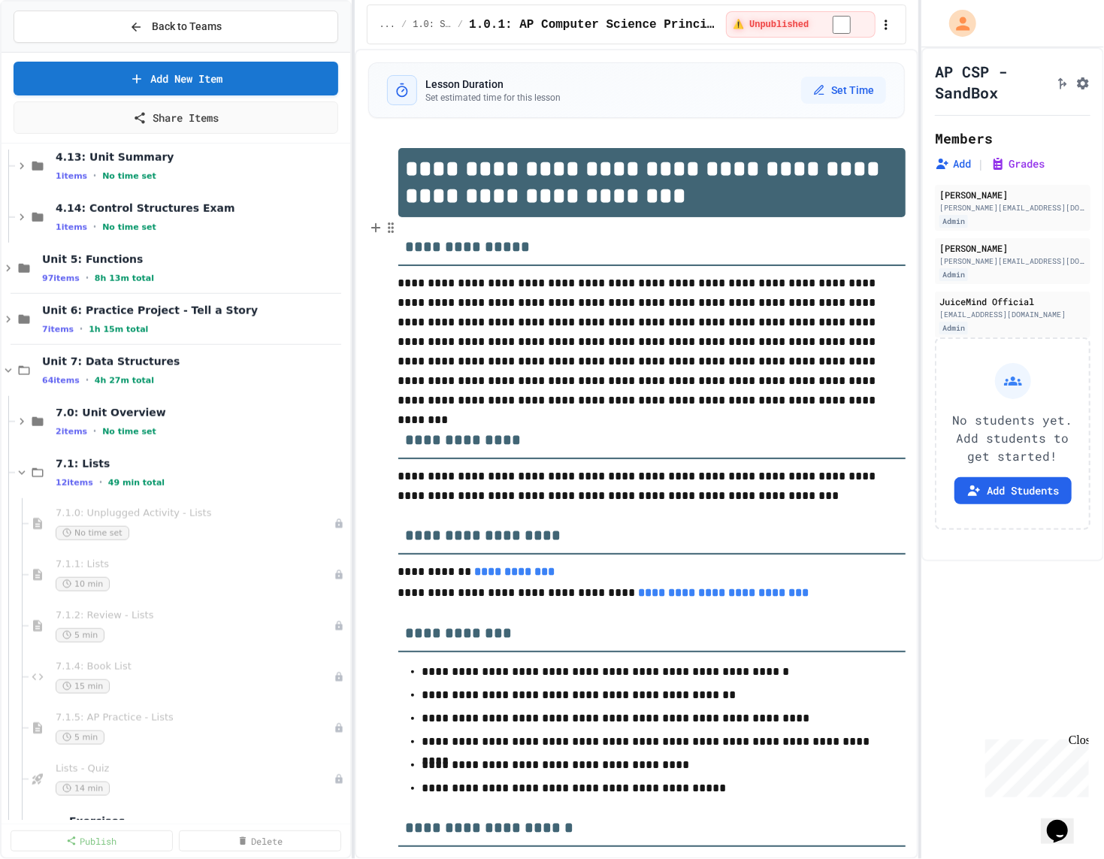
scroll to position [885, 0]
click at [121, 356] on div "4.12: Group Project - Guess your Classmates! 1 items • 1h total 4.13: Unit Summ…" at bounding box center [176, 484] width 349 height 670
click at [121, 356] on span "Unit 7: Data Structures" at bounding box center [187, 363] width 290 height 14
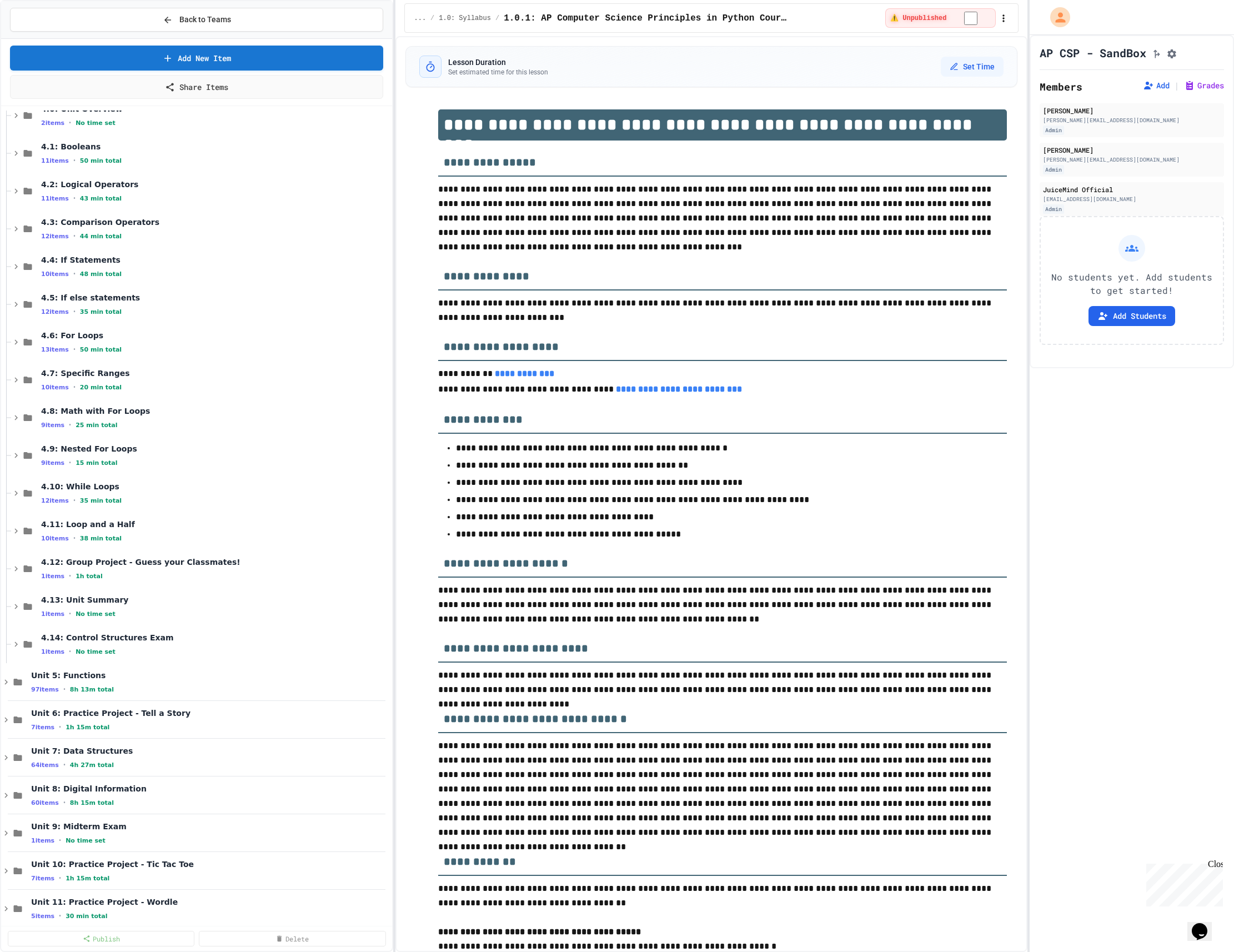
scroll to position [171, 0]
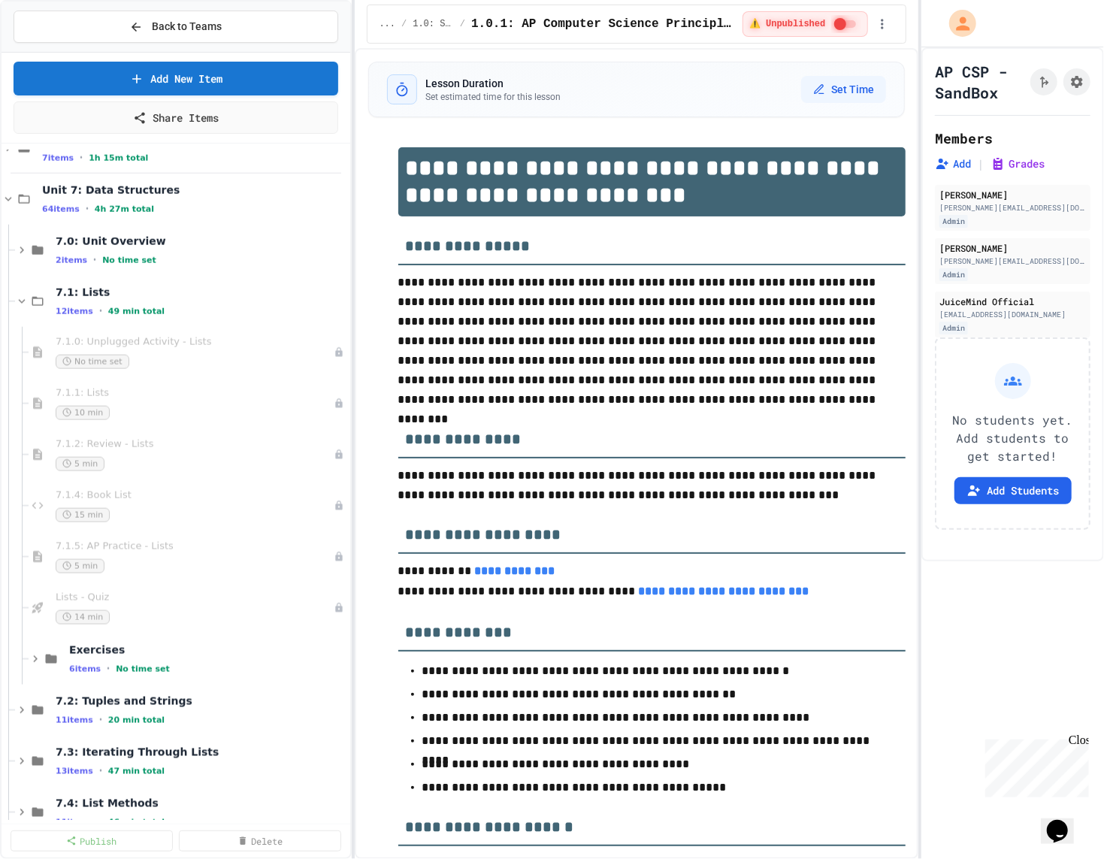
scroll to position [1062, 0]
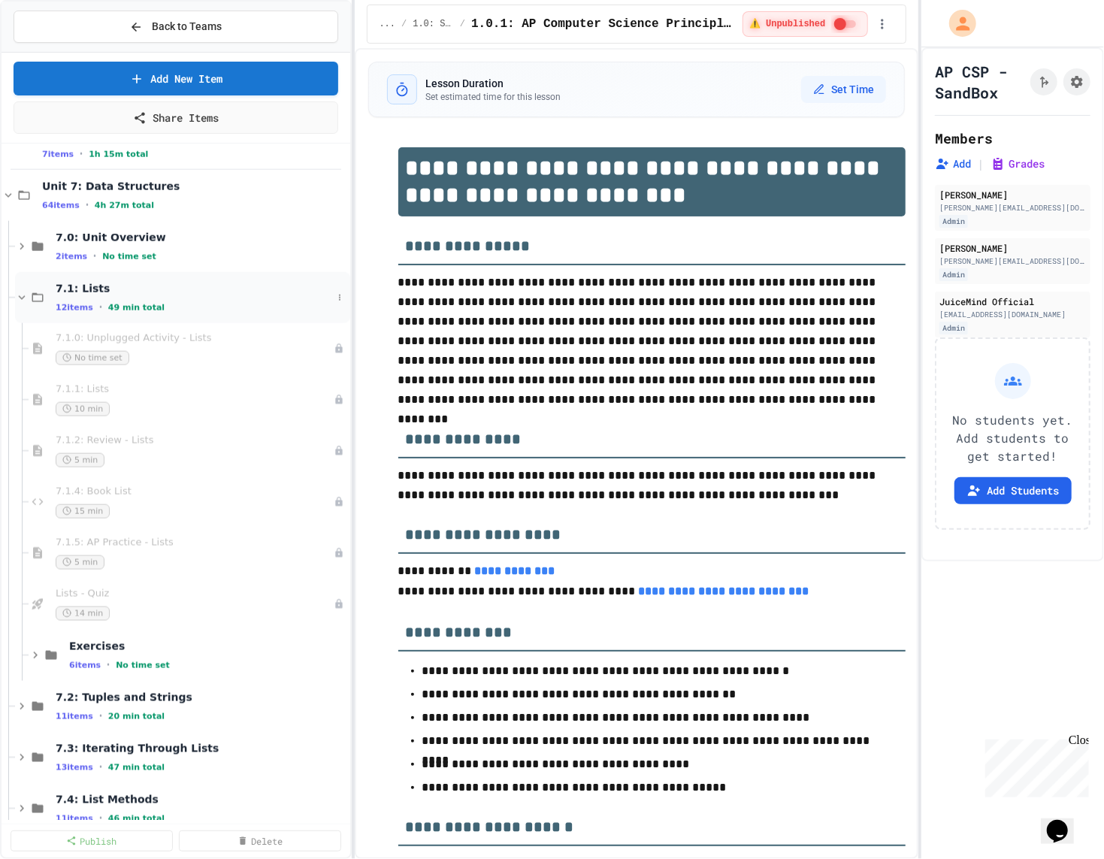
click at [172, 308] on div "12 items • 49 min total" at bounding box center [194, 307] width 276 height 12
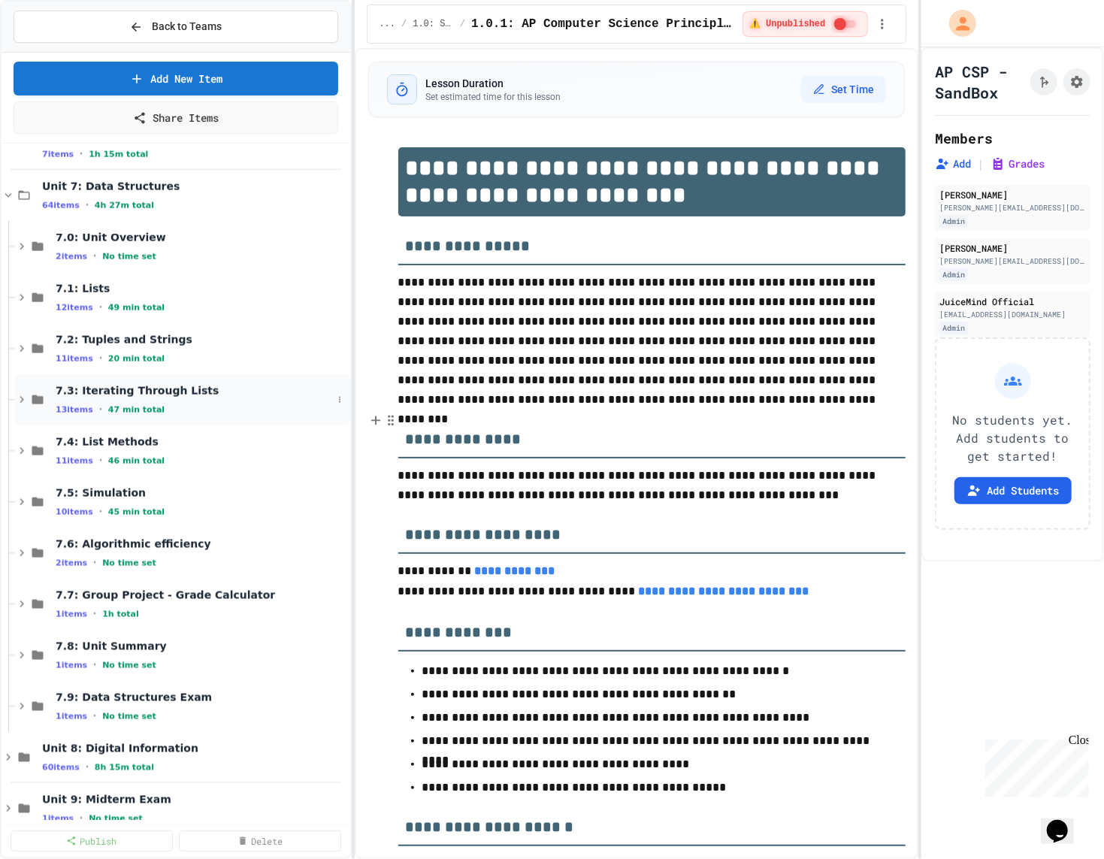
click at [186, 385] on span "7.3: Iterating Through Lists" at bounding box center [194, 391] width 276 height 14
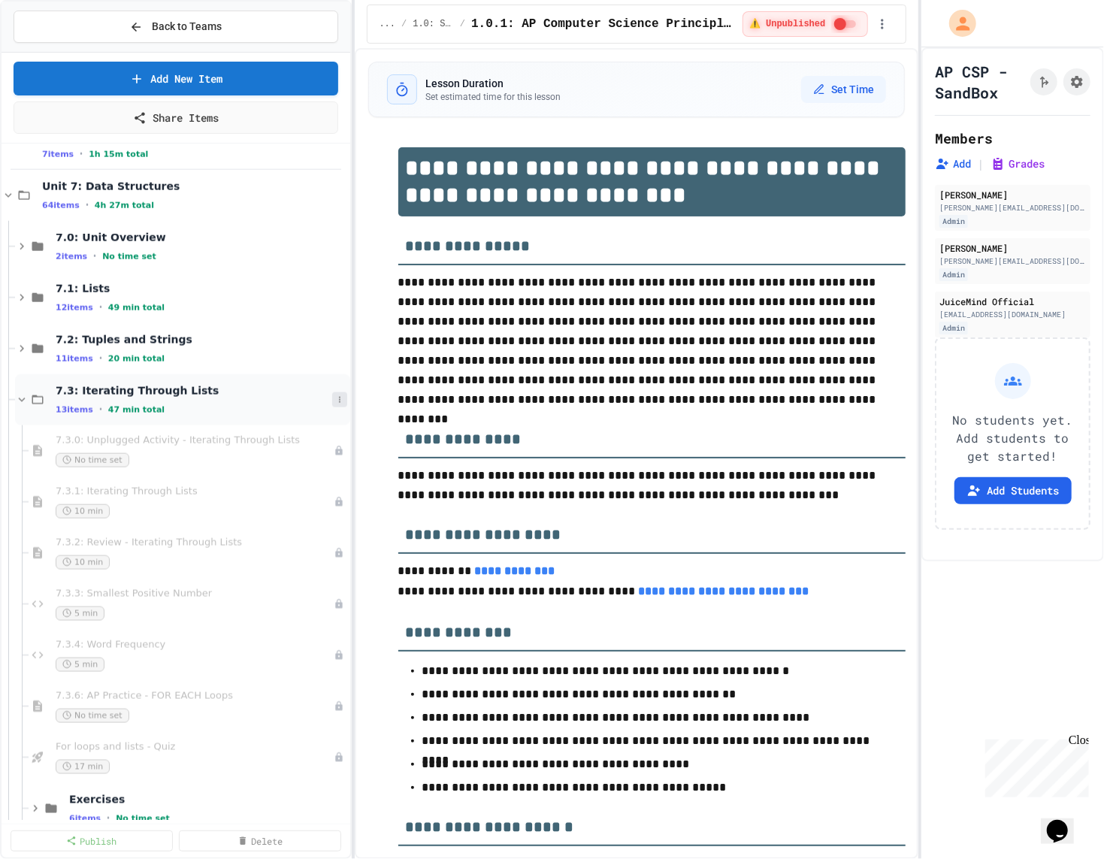
click at [338, 397] on icon at bounding box center [339, 399] width 9 height 9
click at [327, 422] on button "Add Item" at bounding box center [305, 425] width 106 height 27
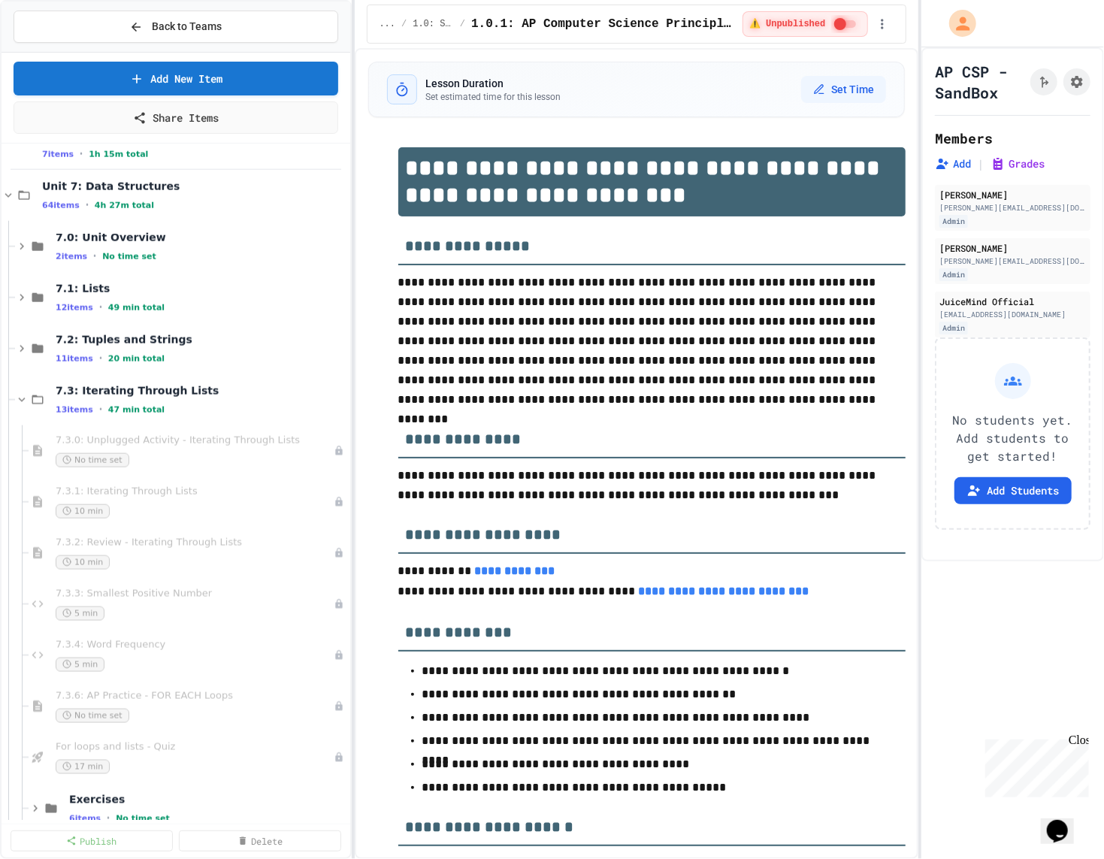
scroll to position [0, 0]
click at [189, 400] on div "7.3: Iterating Through Lists 13 items • 47 min total" at bounding box center [194, 400] width 276 height 32
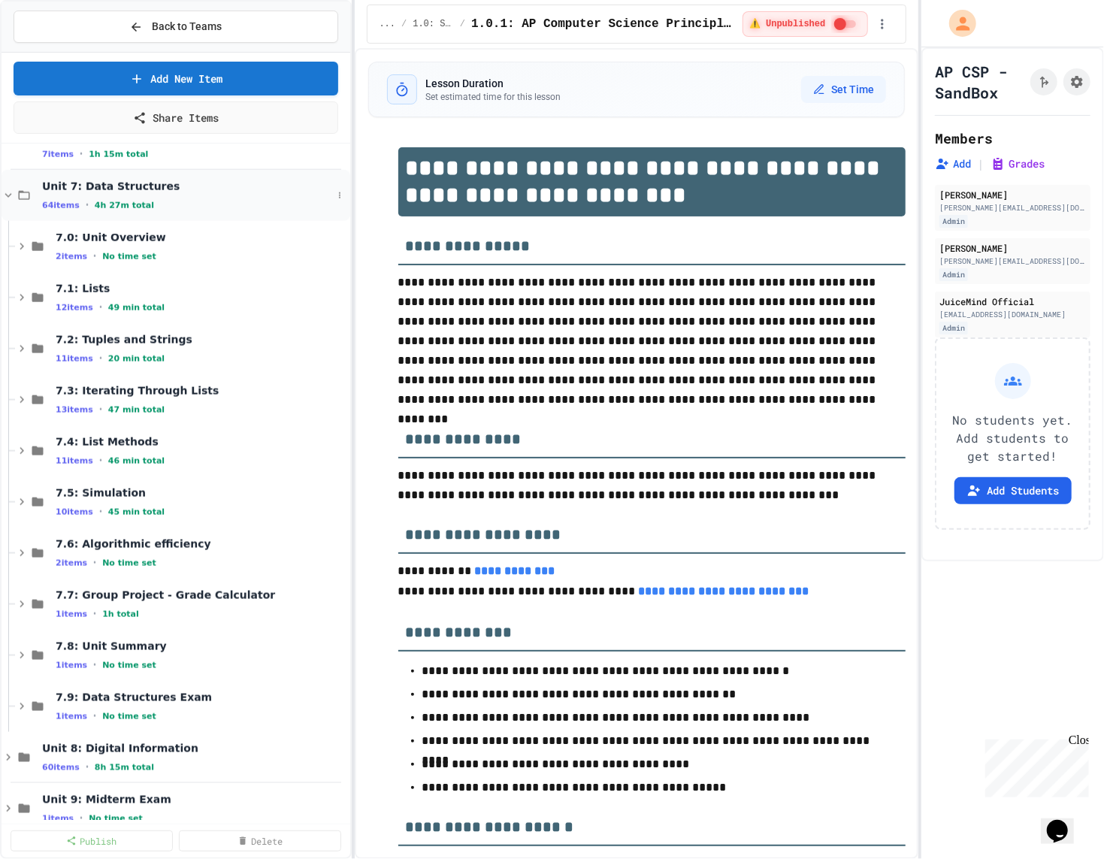
click at [121, 192] on div "Unit 7: Data Structures 64 items • 4h 27m total" at bounding box center [187, 196] width 290 height 32
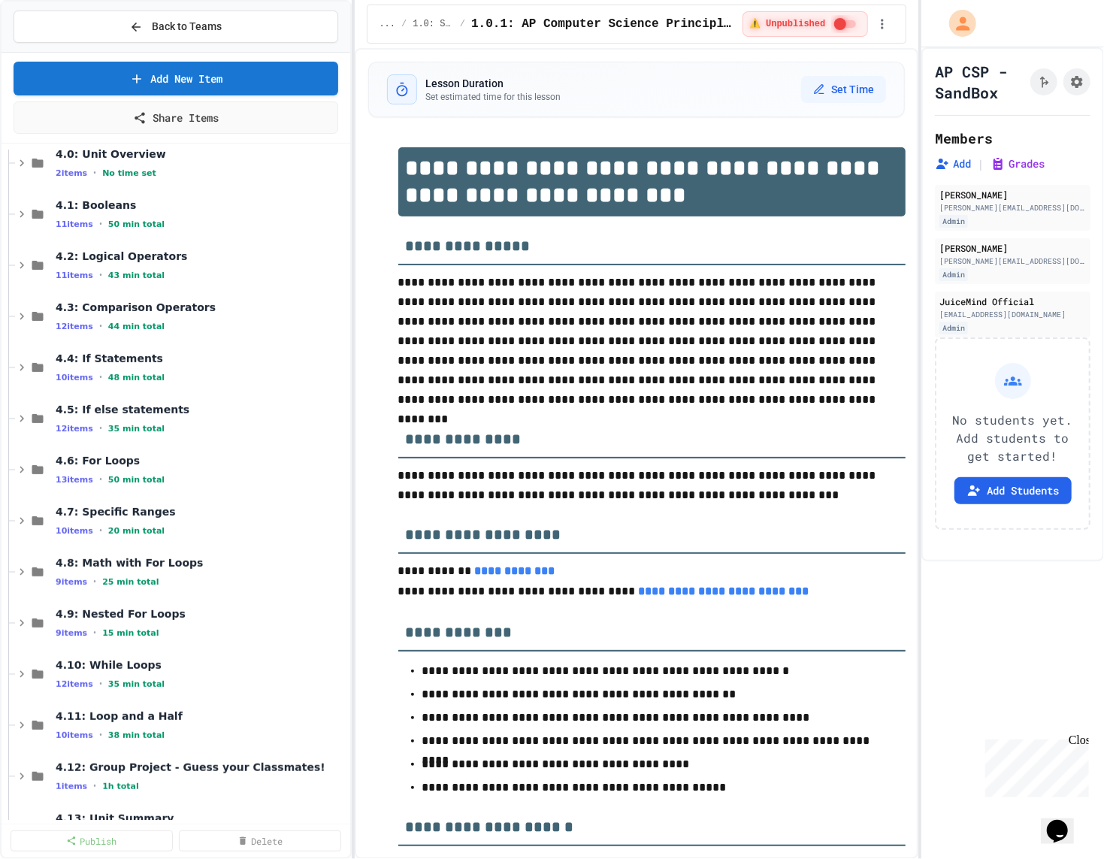
scroll to position [221, 0]
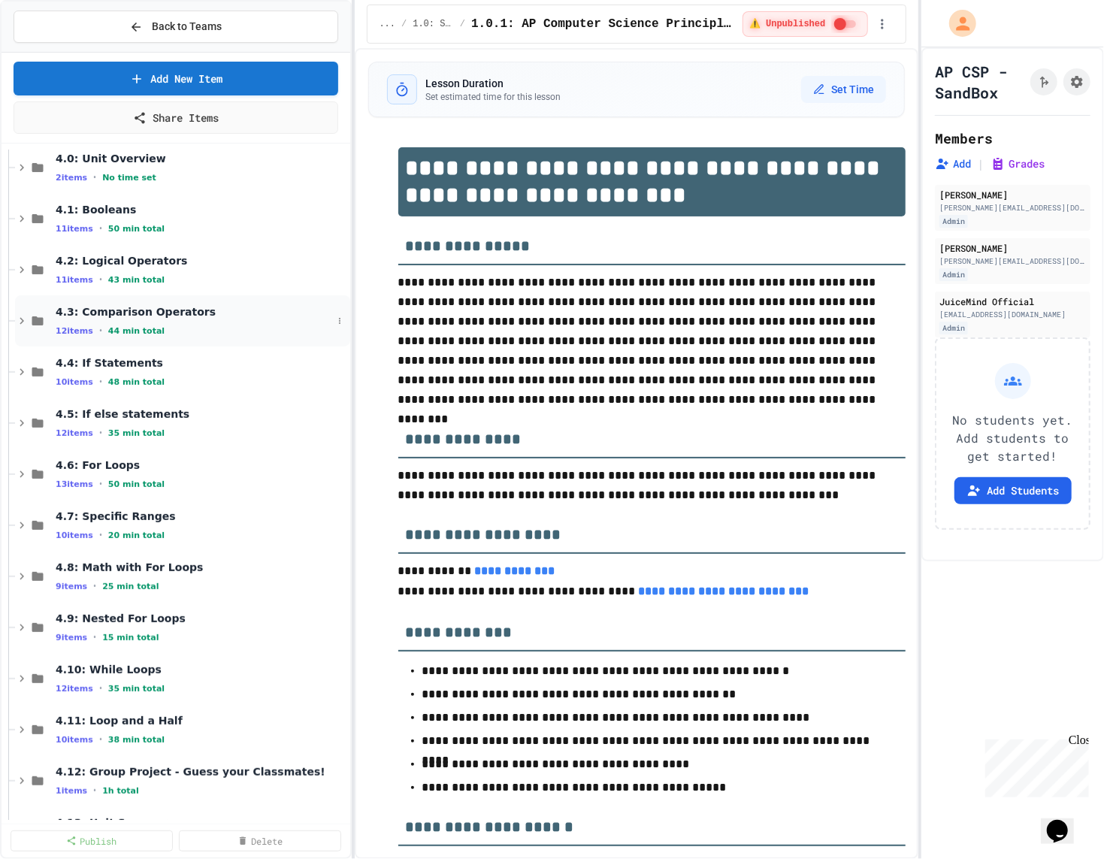
click at [146, 305] on span "4.3: Comparison Operators" at bounding box center [194, 312] width 276 height 14
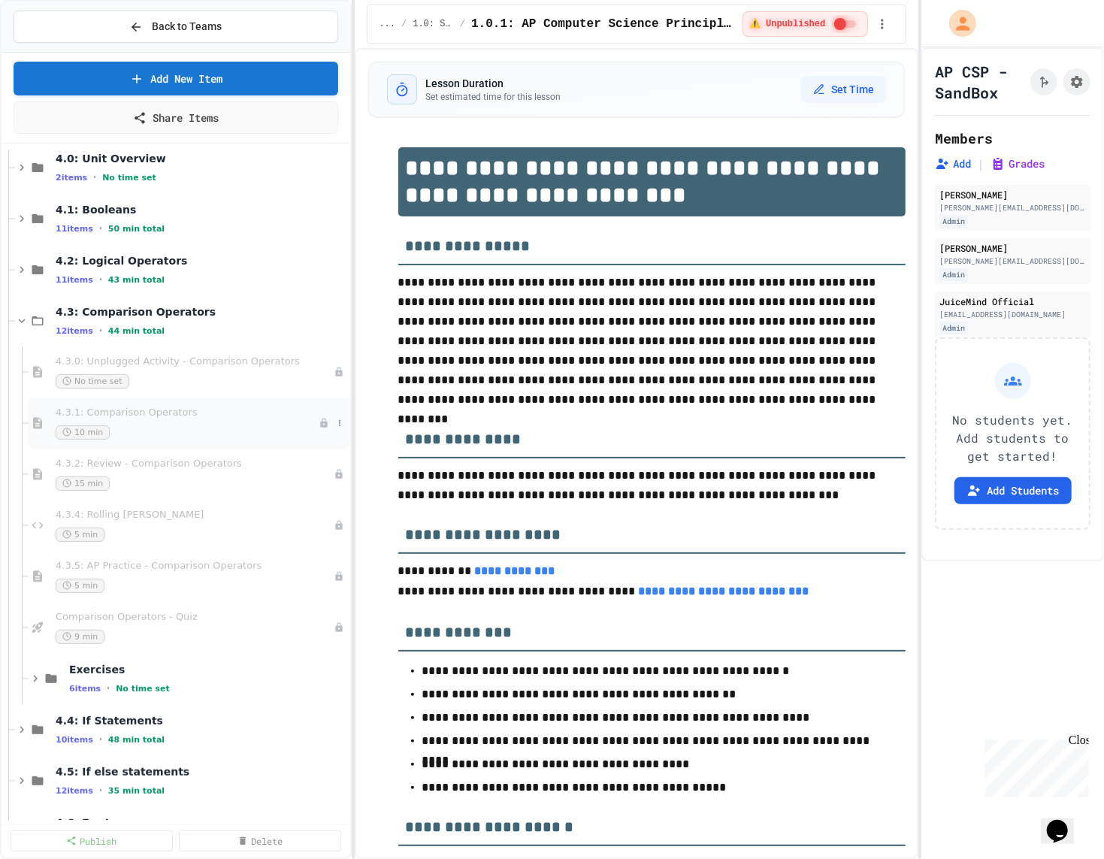
click at [194, 435] on div "10 min" at bounding box center [187, 432] width 263 height 14
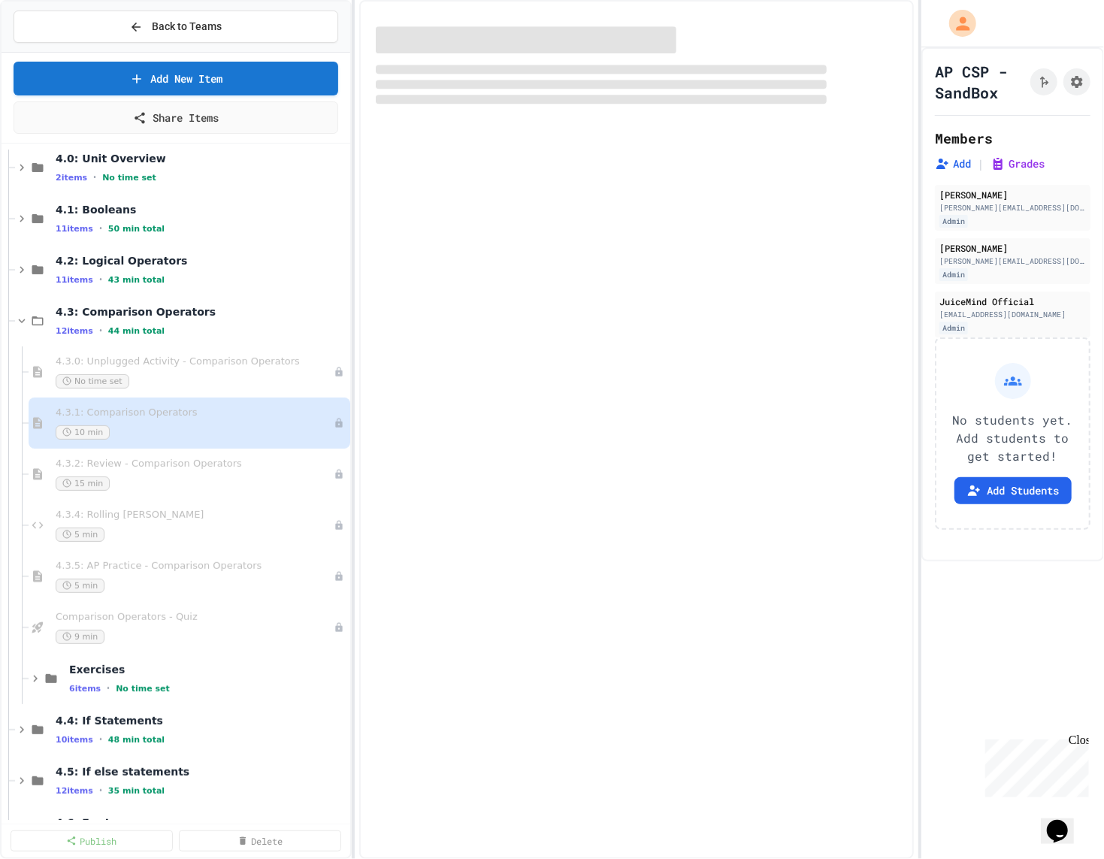
select select "***"
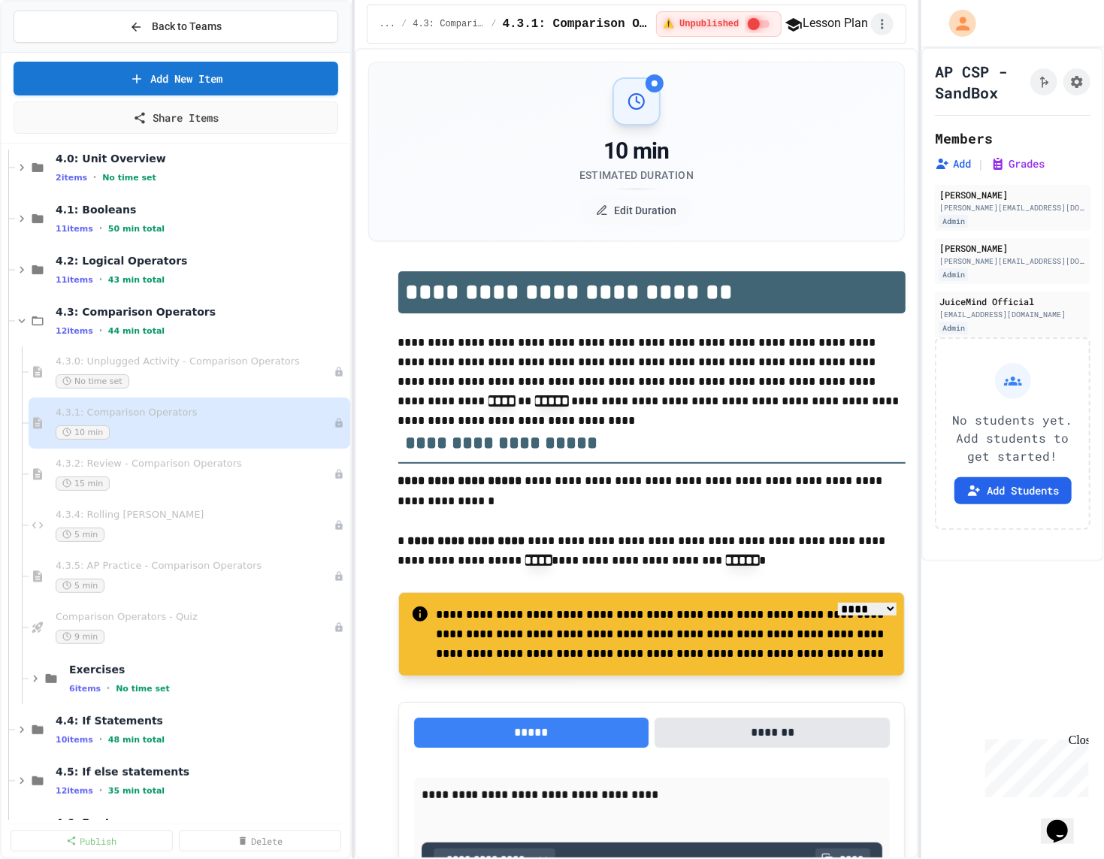
click at [882, 17] on icon "button" at bounding box center [881, 24] width 15 height 15
type textarea "*"
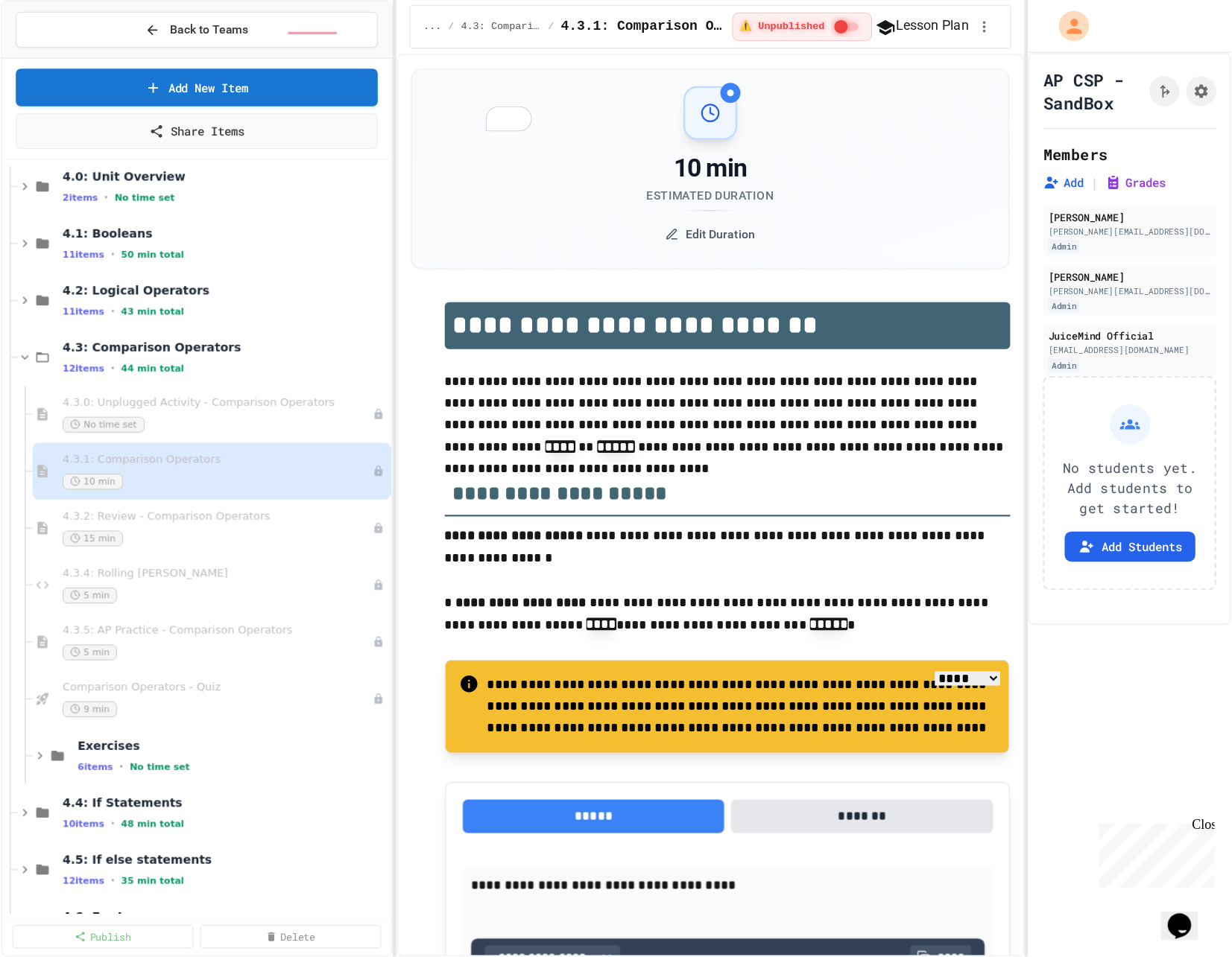
scroll to position [219, 0]
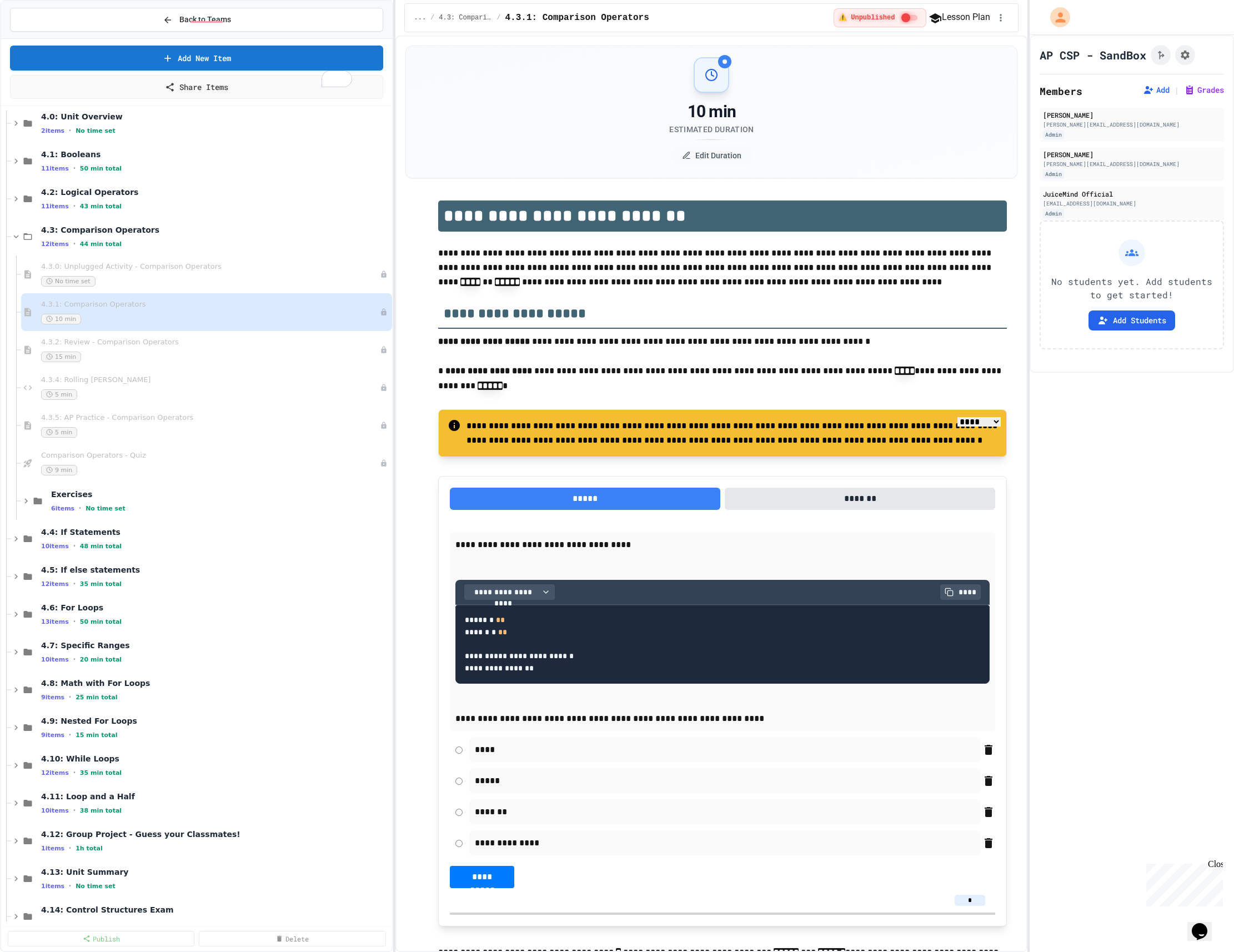
drag, startPoint x: 765, startPoint y: 388, endPoint x: 594, endPoint y: 395, distance: 171.1
type textarea "**********"
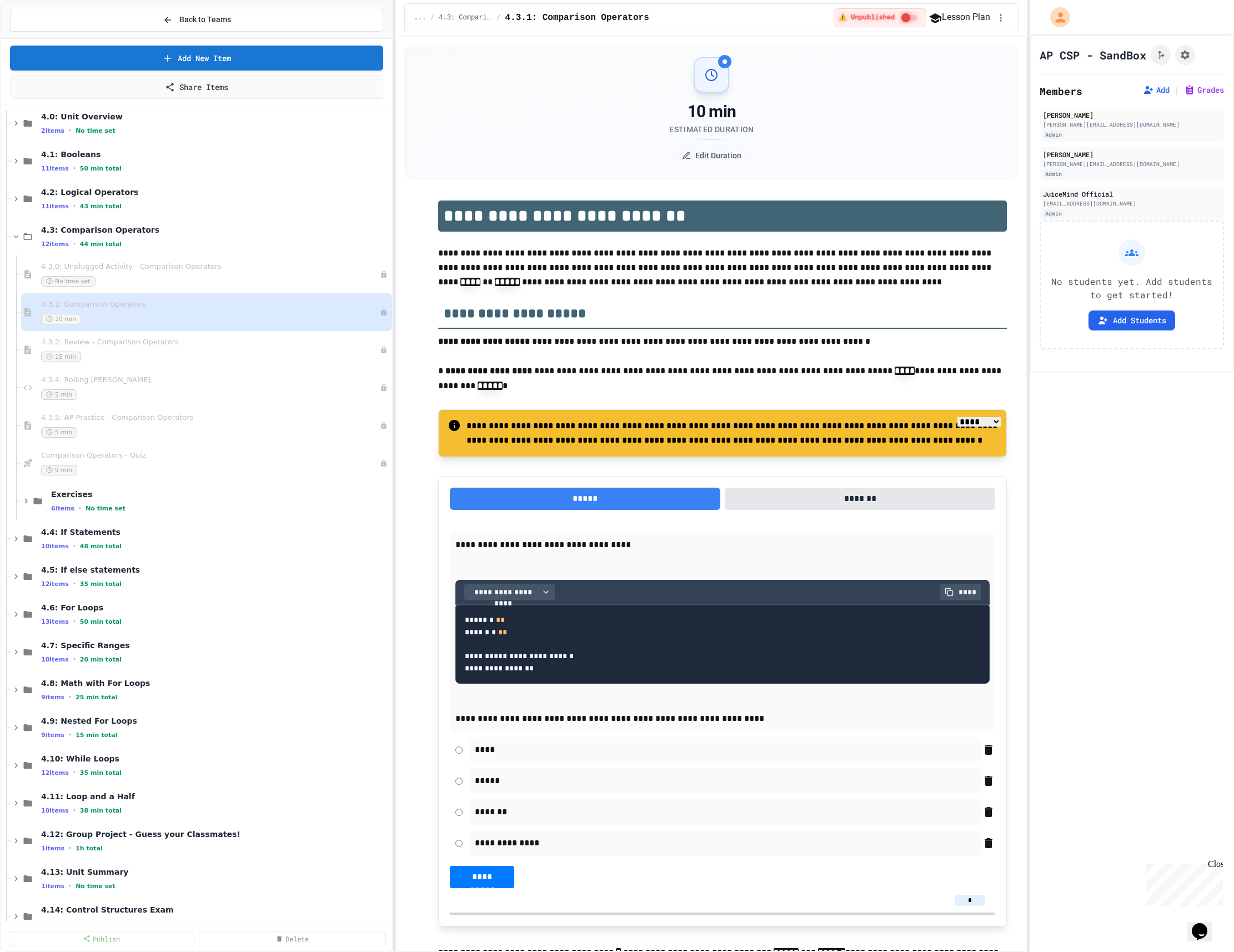
scroll to position [38, 0]
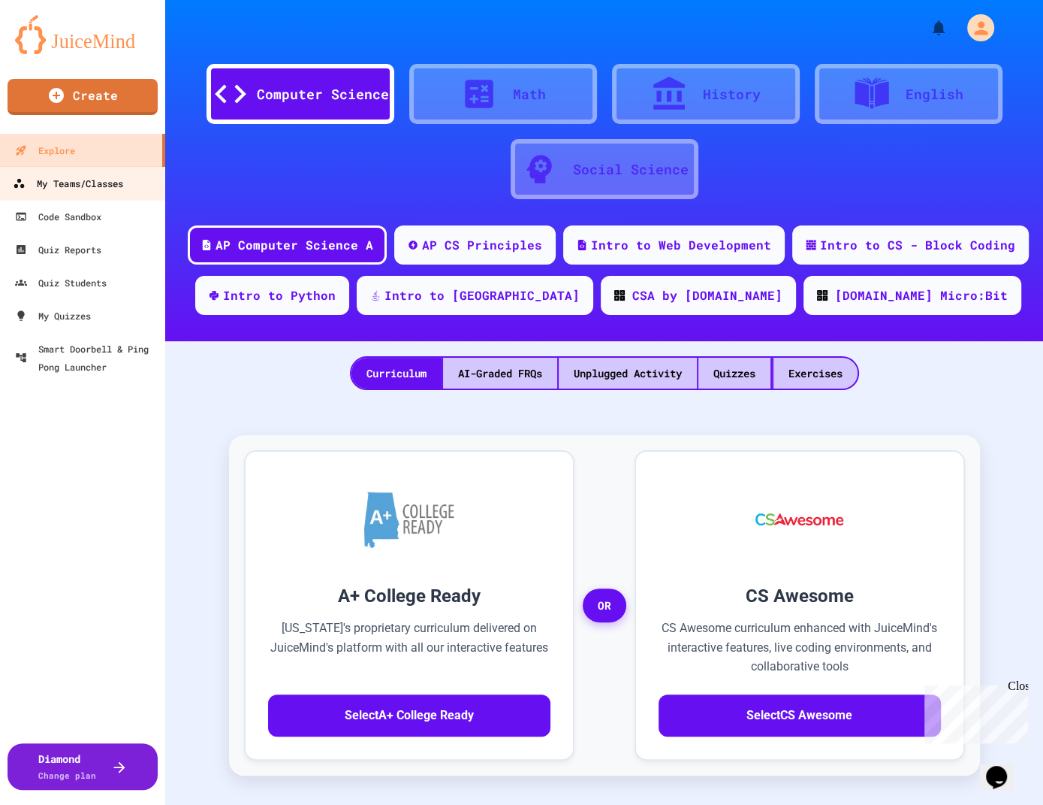
click at [140, 187] on link "My Teams/Classes" at bounding box center [83, 183] width 171 height 34
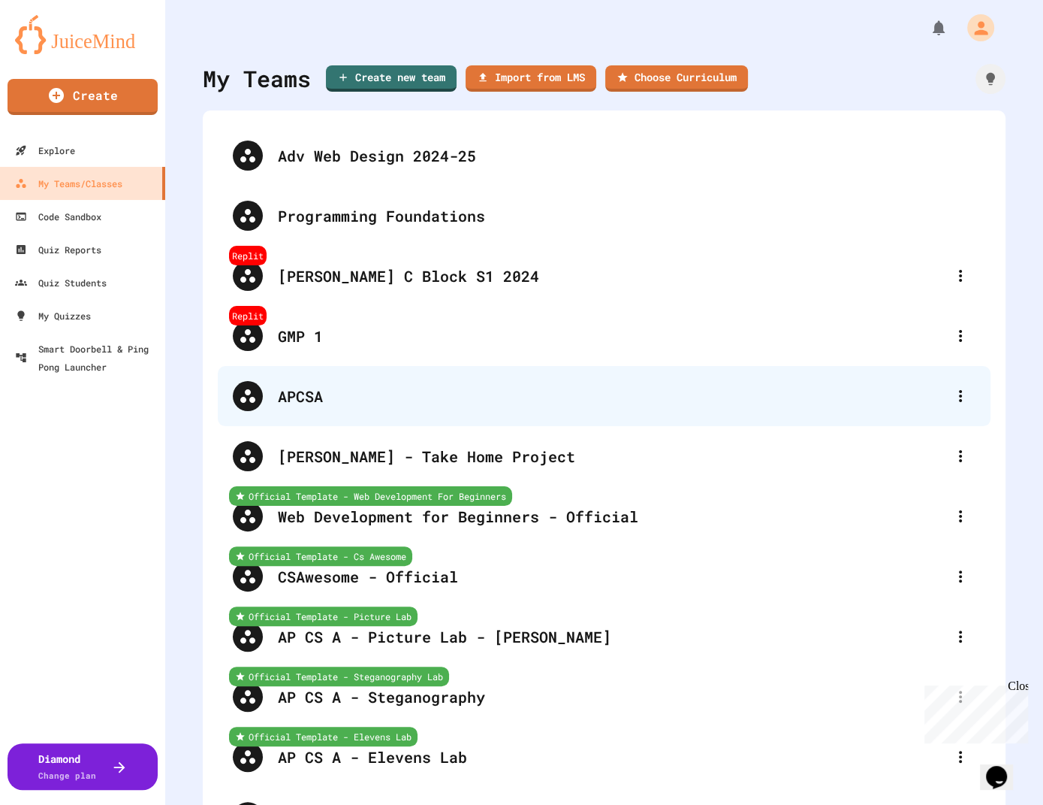
scroll to position [3239, 0]
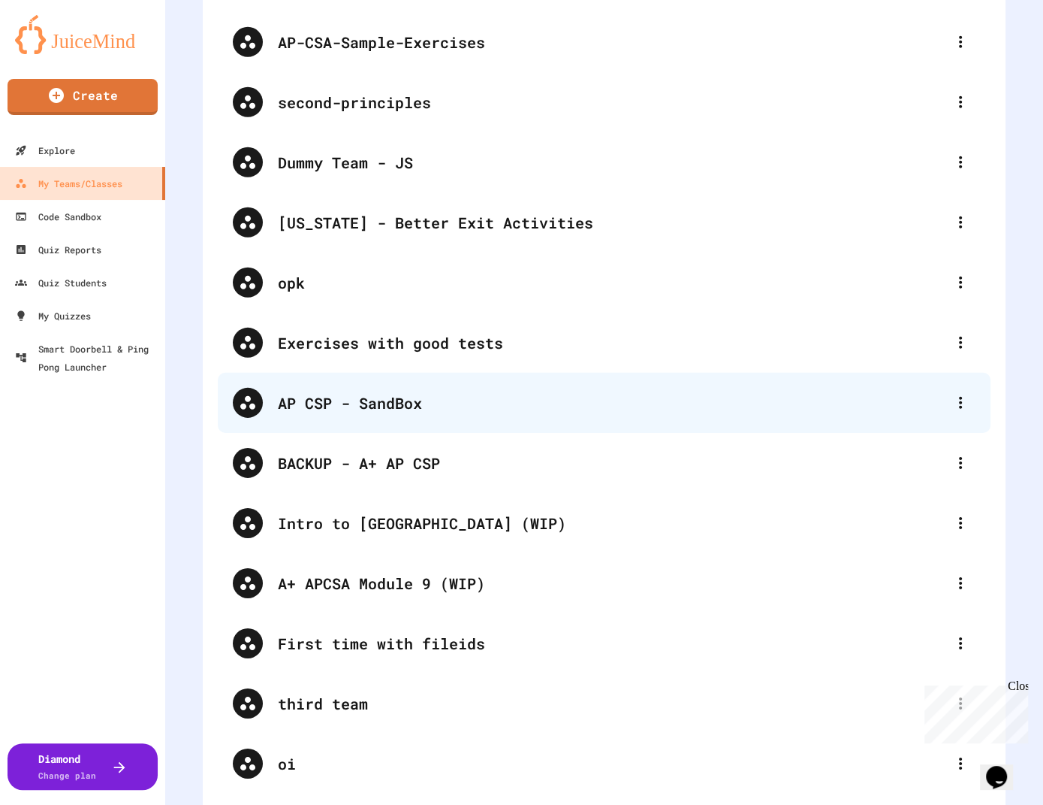
click at [479, 376] on div "AP CSP - SandBox" at bounding box center [604, 403] width 773 height 60
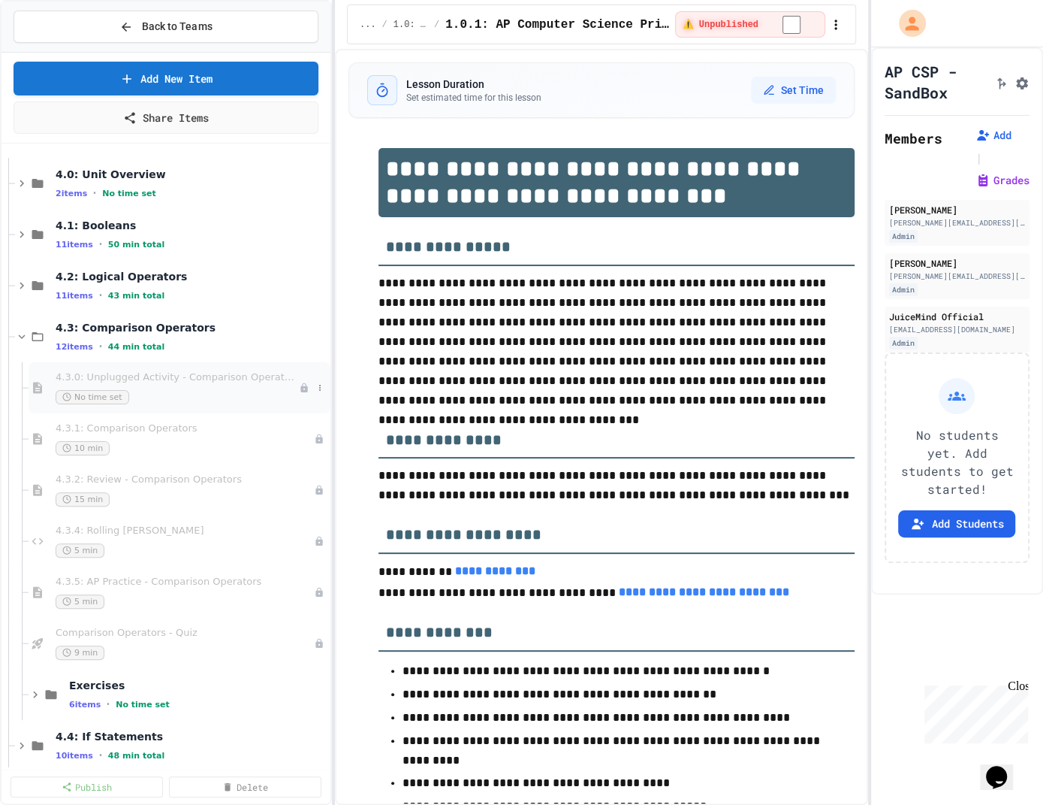
scroll to position [248, 0]
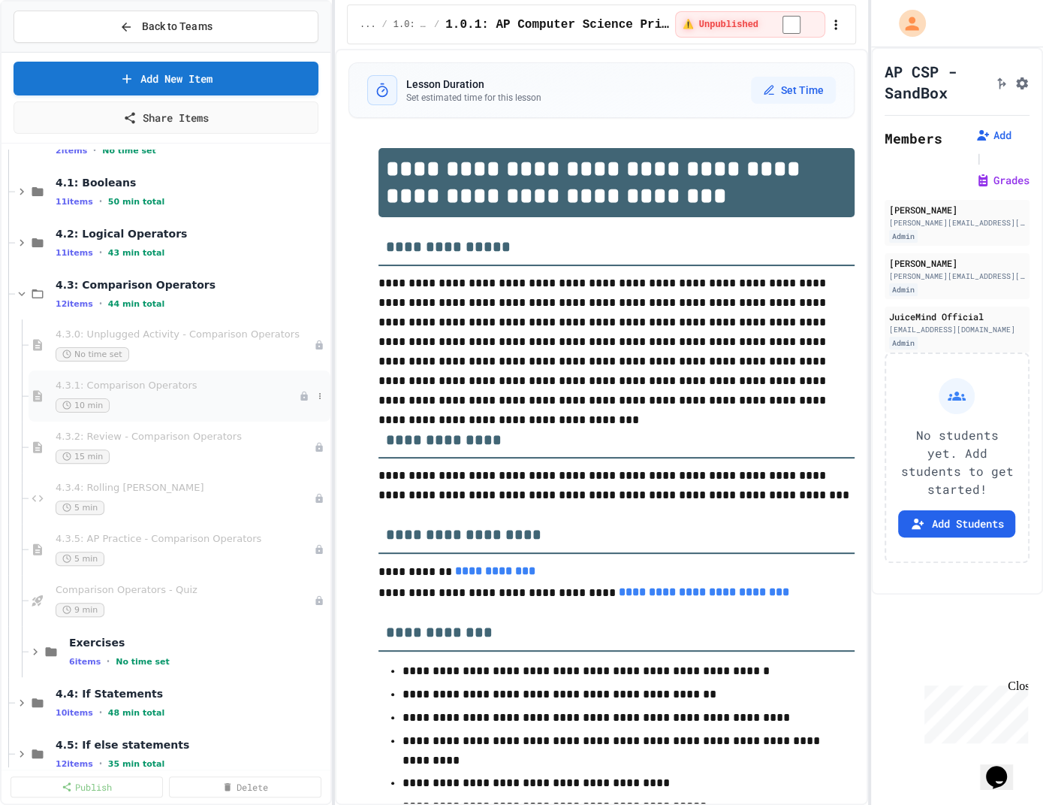
click at [140, 382] on span "4.3.1: Comparison Operators" at bounding box center [177, 385] width 243 height 13
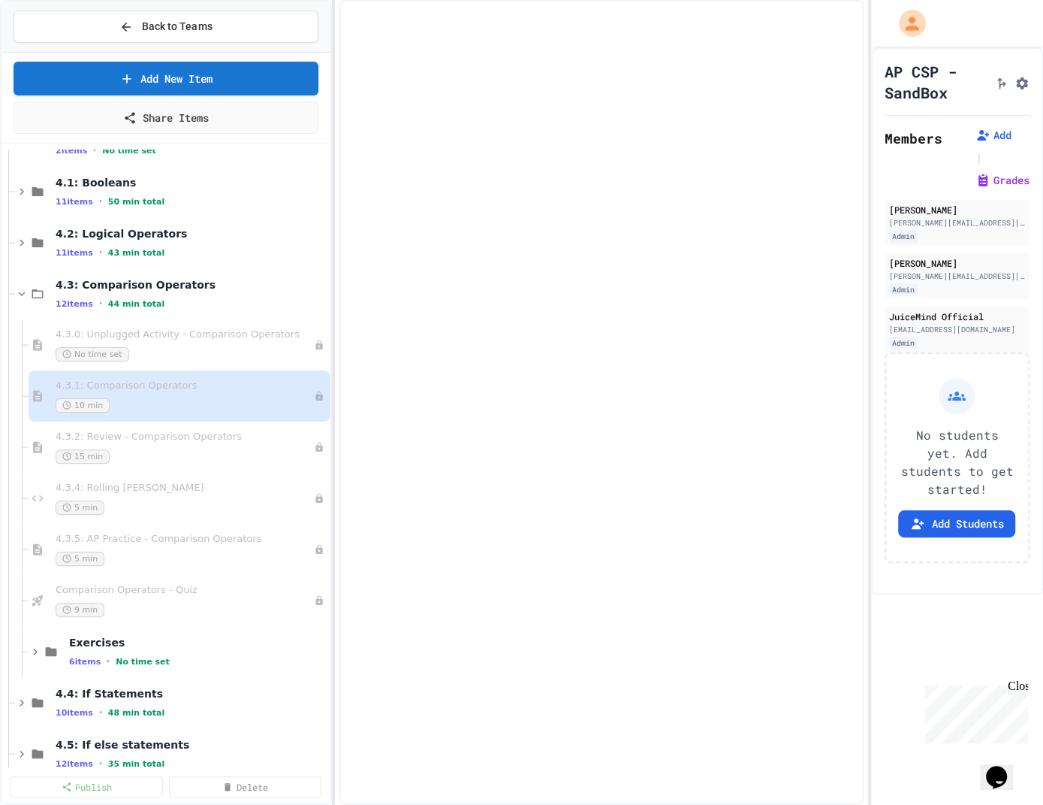
select select "***"
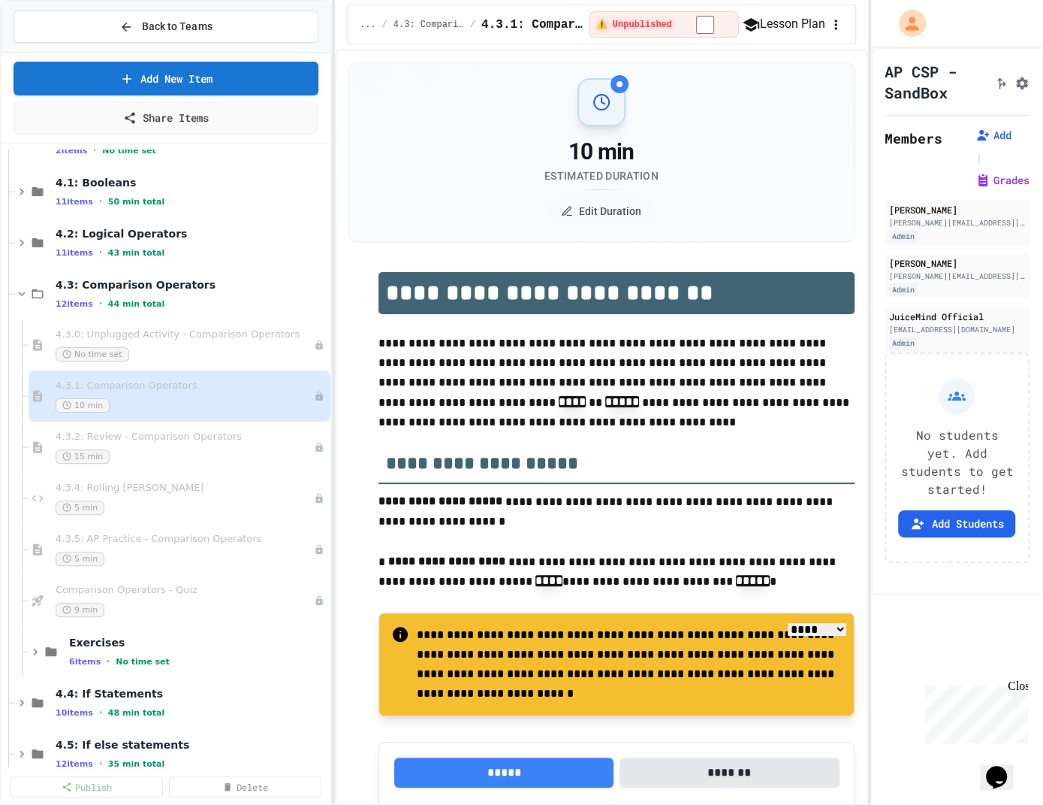
click at [836, 17] on icon "button" at bounding box center [836, 24] width 15 height 15
paste textarea "**********"
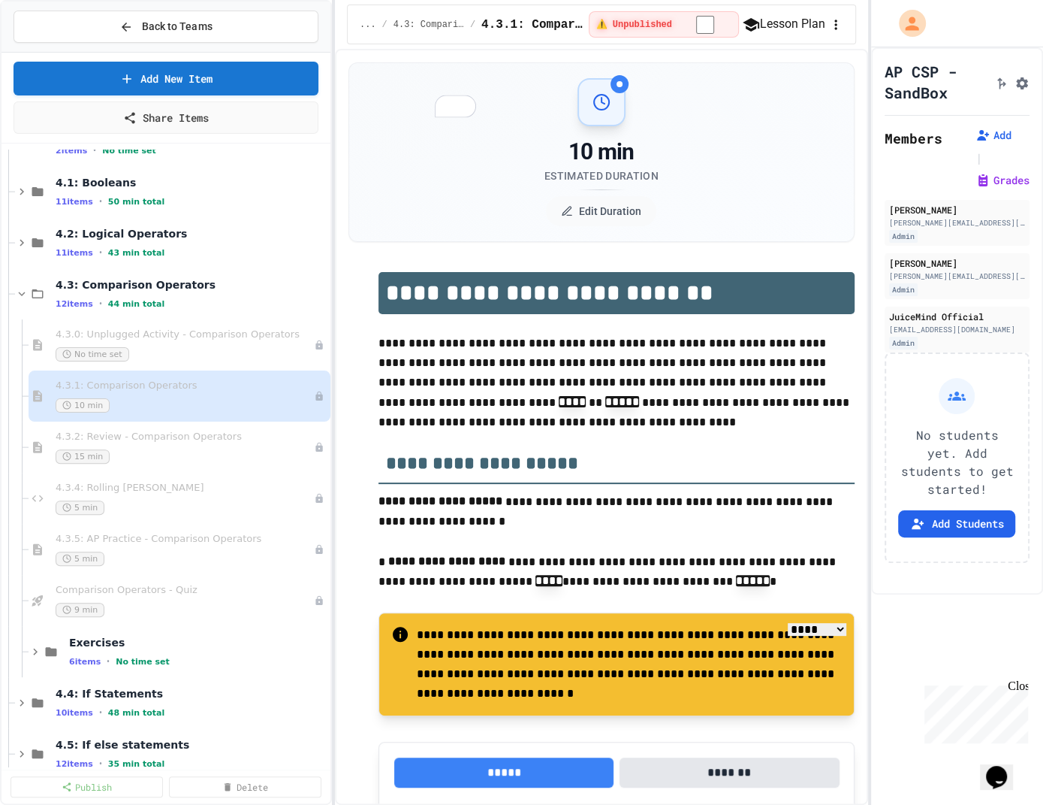
type textarea "**********"
